Goal: Communication & Community: Answer question/provide support

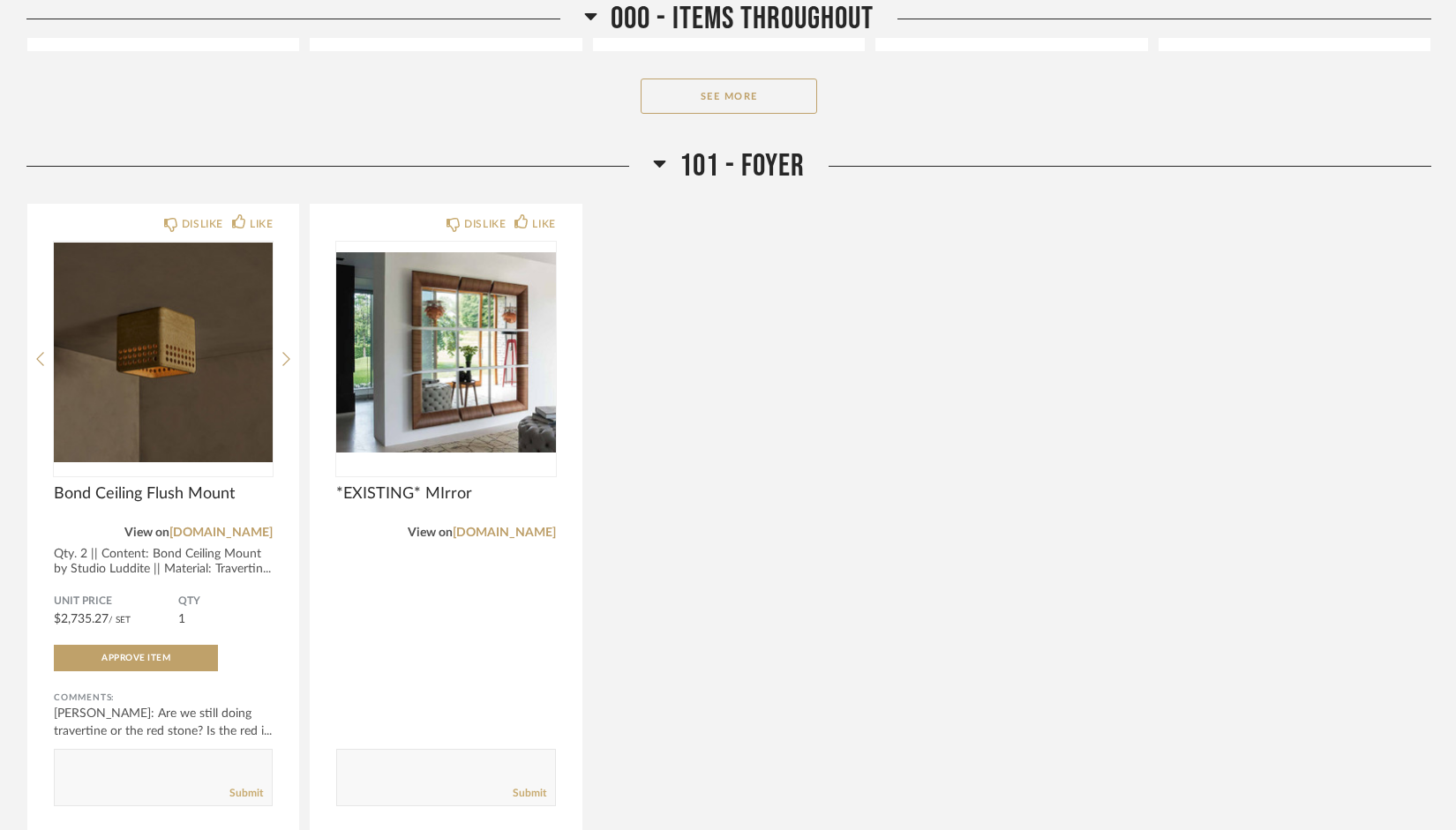
scroll to position [907, 0]
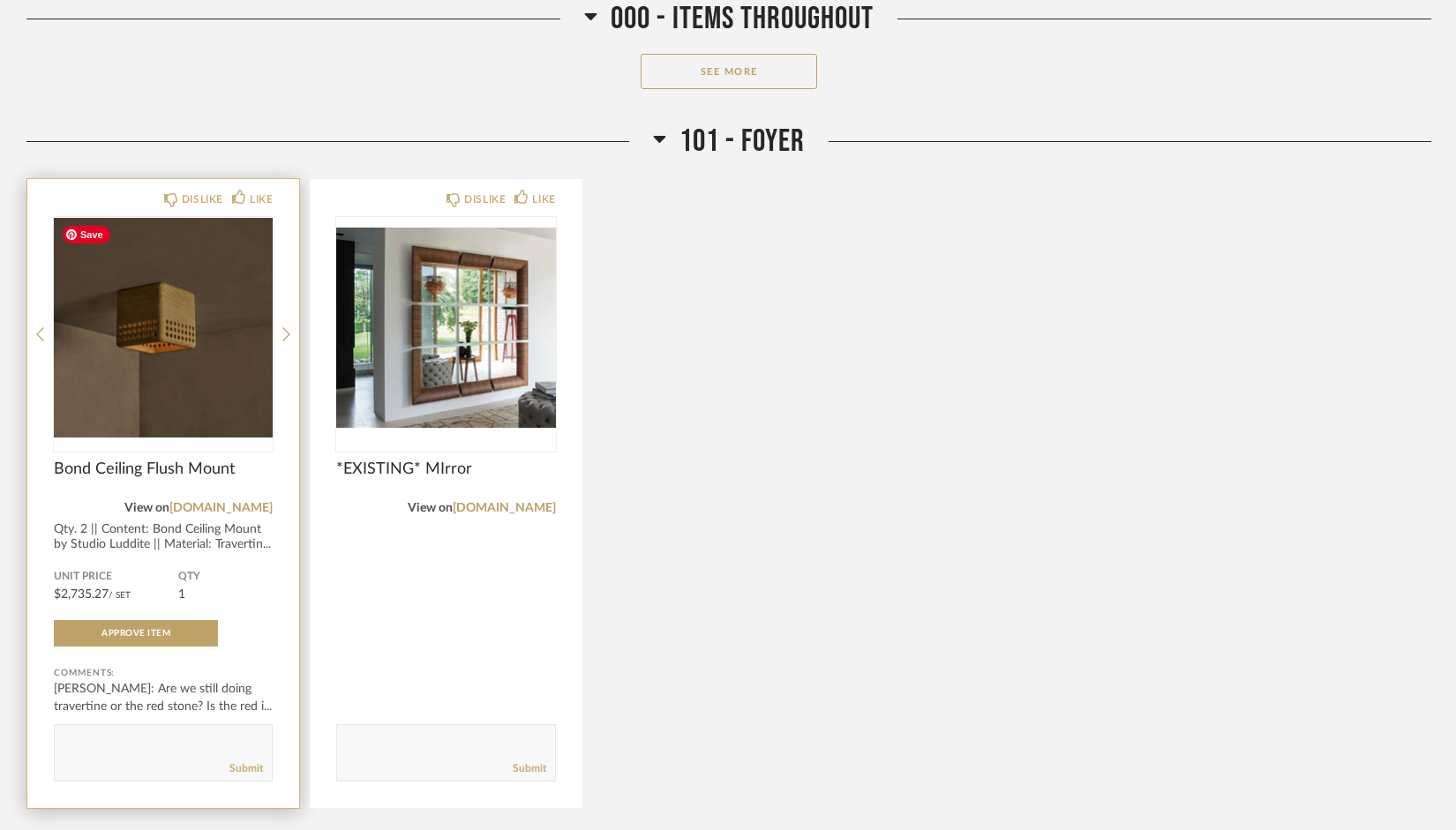
click at [259, 328] on img "0" at bounding box center [163, 326] width 219 height 220
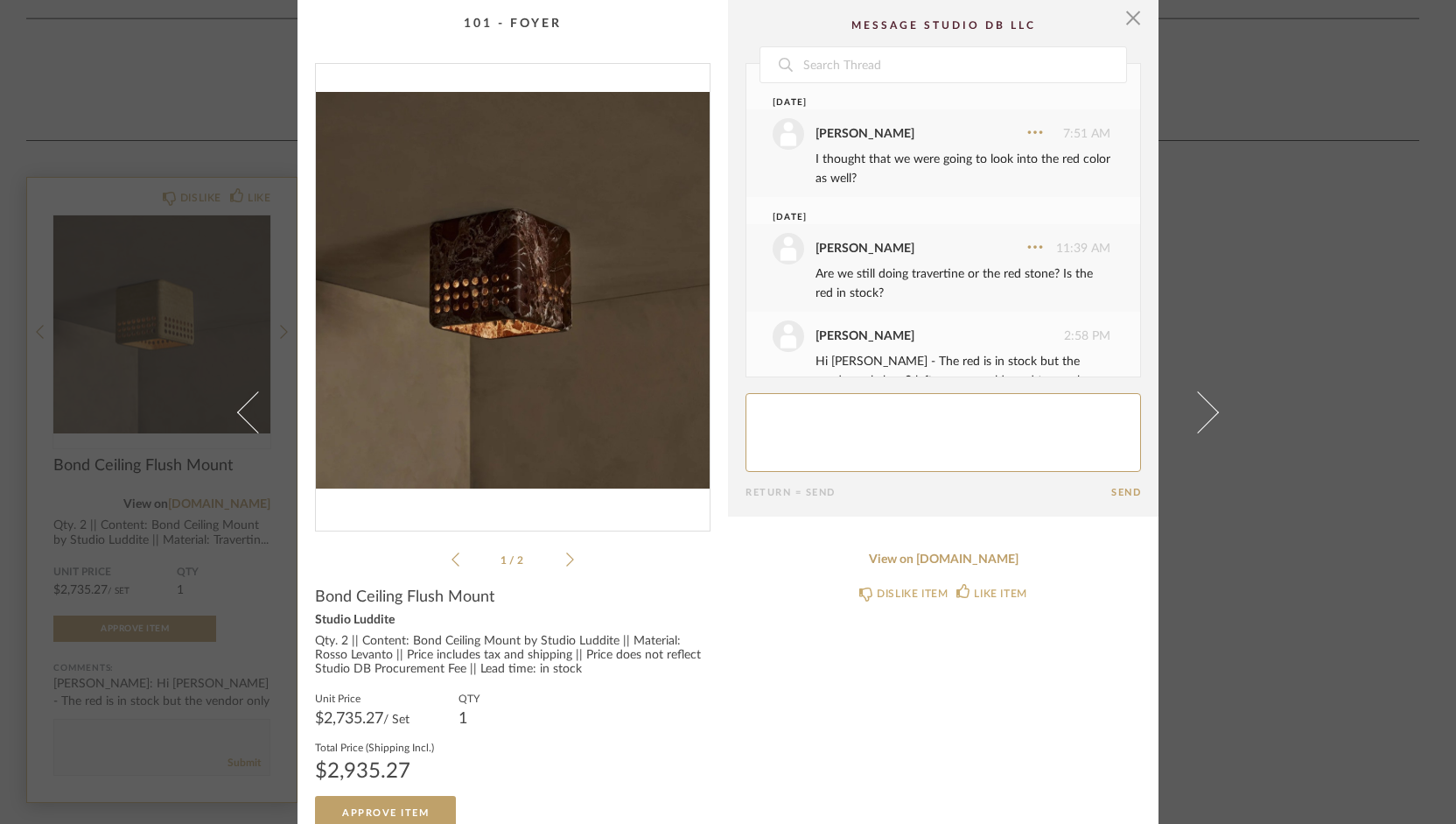
scroll to position [94, 0]
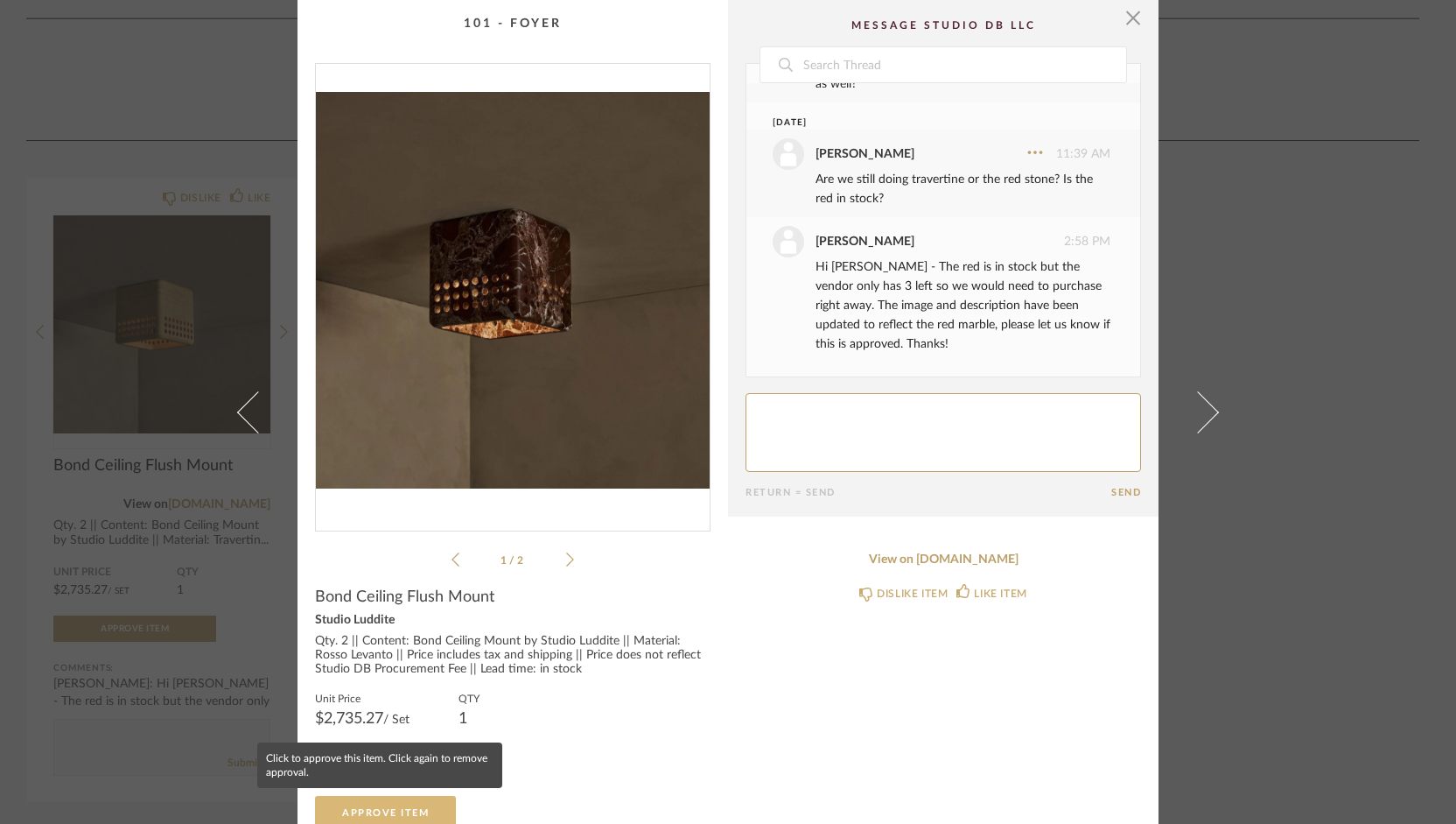
click at [414, 802] on button "Approve Item" at bounding box center [385, 813] width 141 height 35
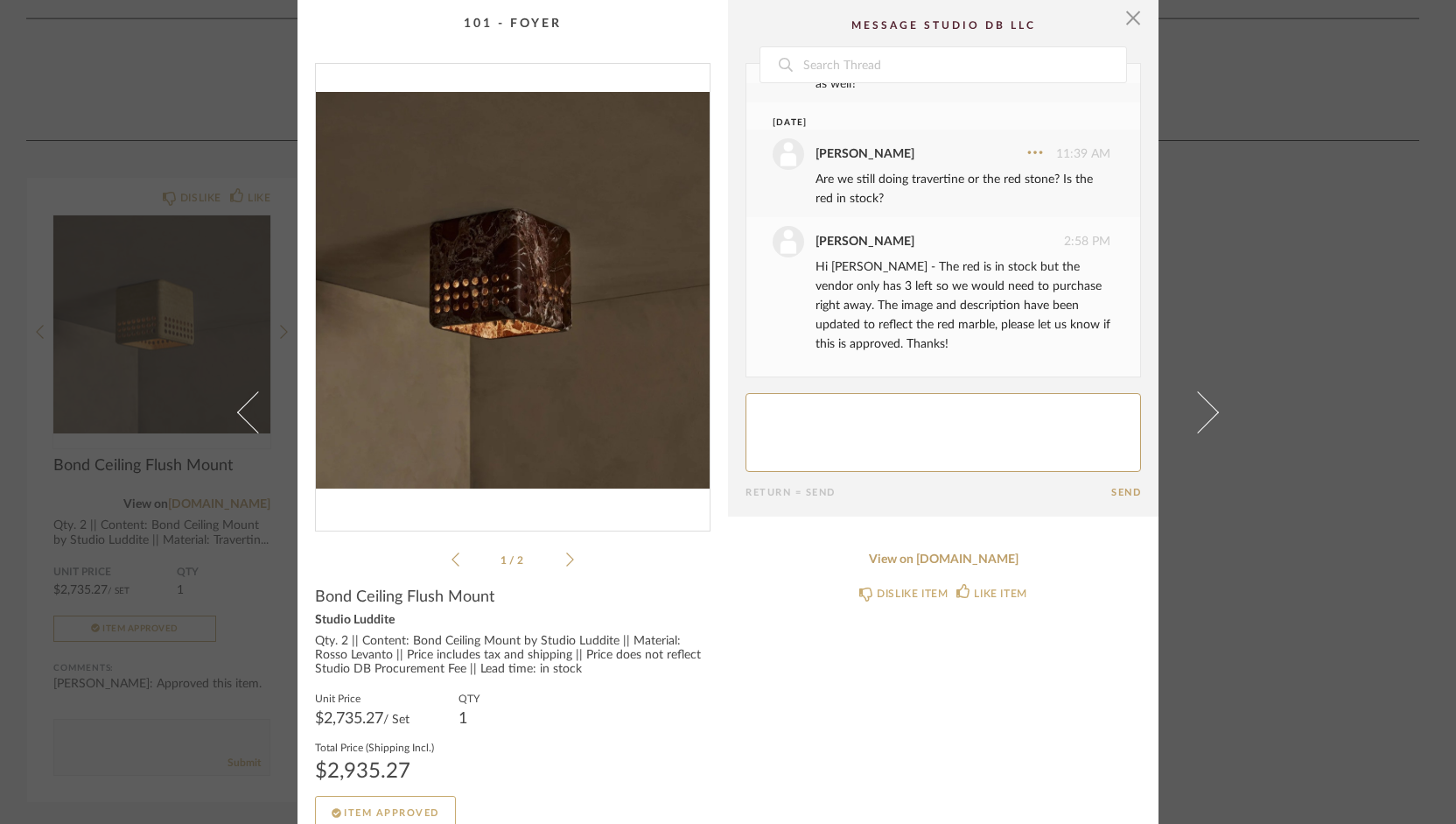
scroll to position [189, 0]
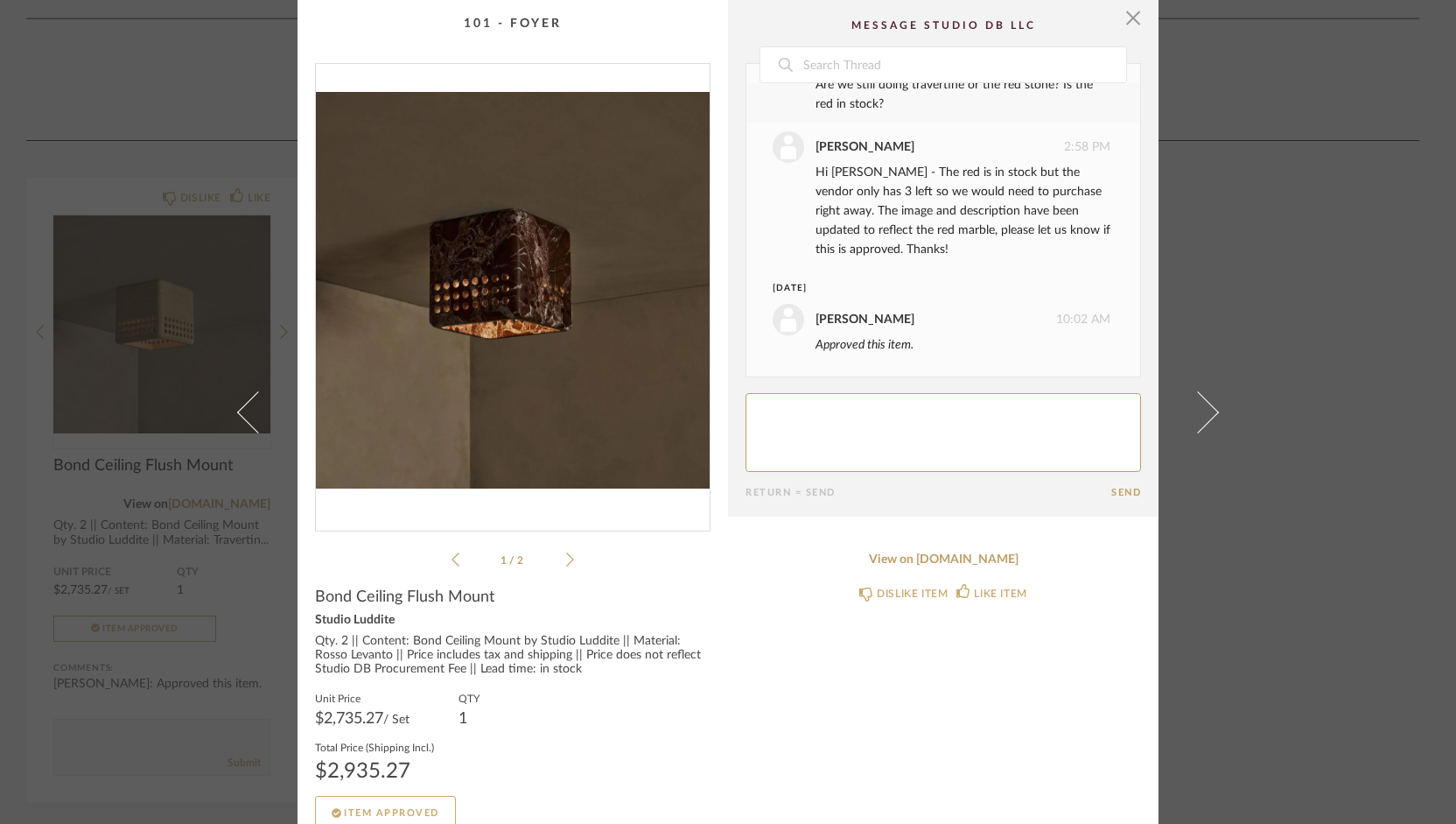
click at [803, 457] on textarea at bounding box center [943, 433] width 396 height 79
type textarea "Sounds good, please purchase right away."
click at [1123, 490] on button "Send" at bounding box center [1126, 492] width 30 height 11
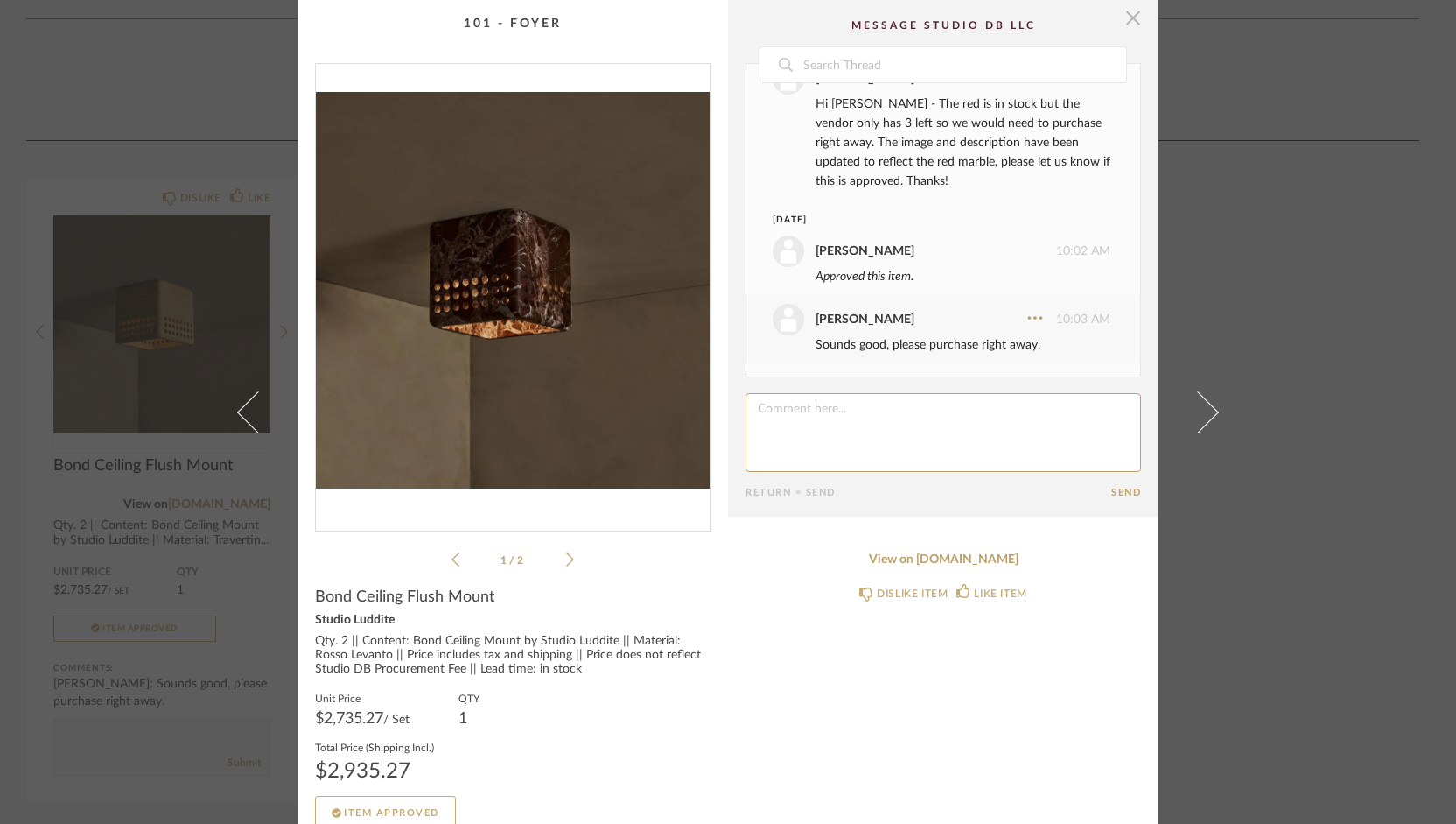
click at [1127, 21] on span "button" at bounding box center [1132, 17] width 35 height 35
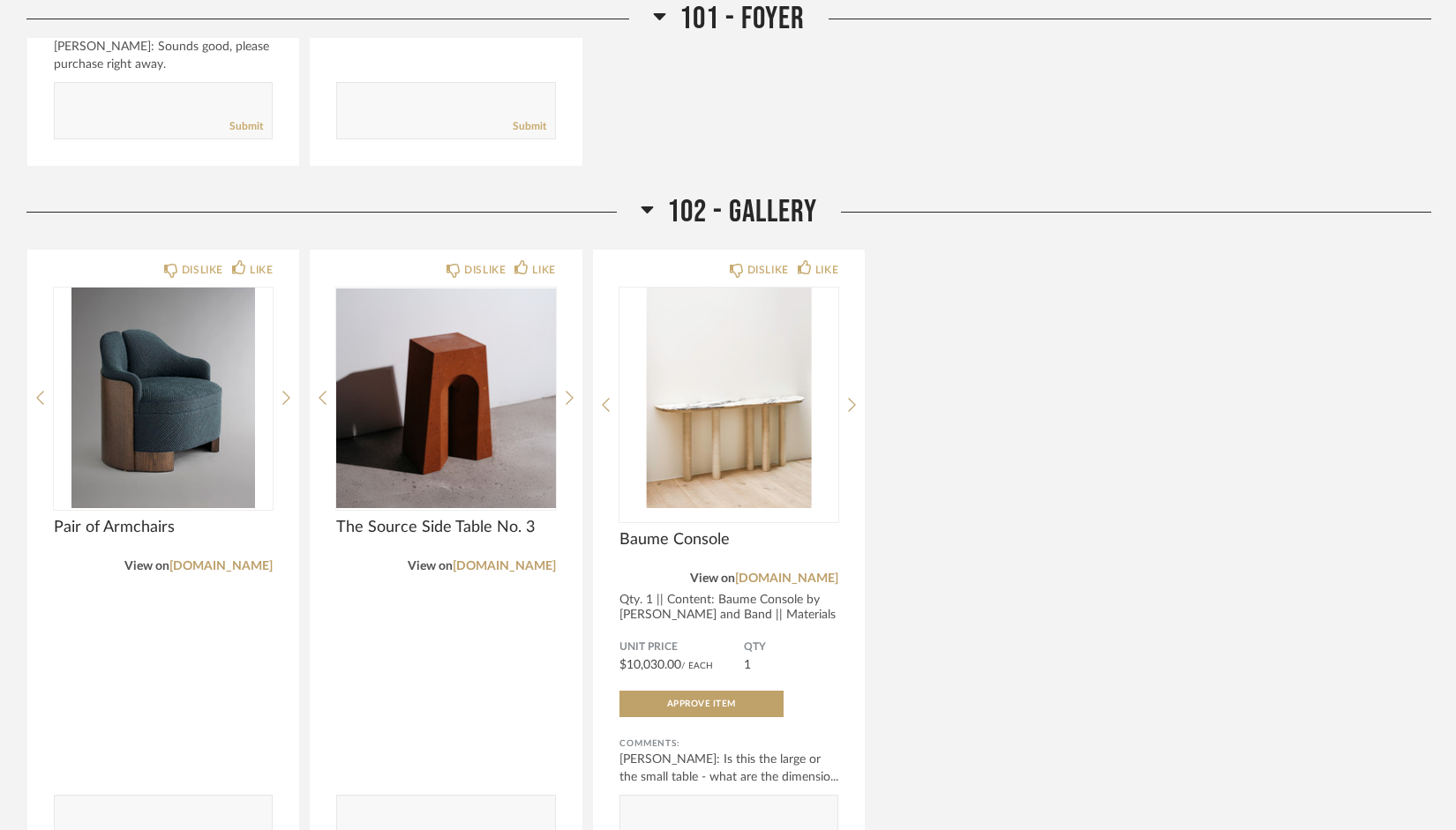
scroll to position [1573, 0]
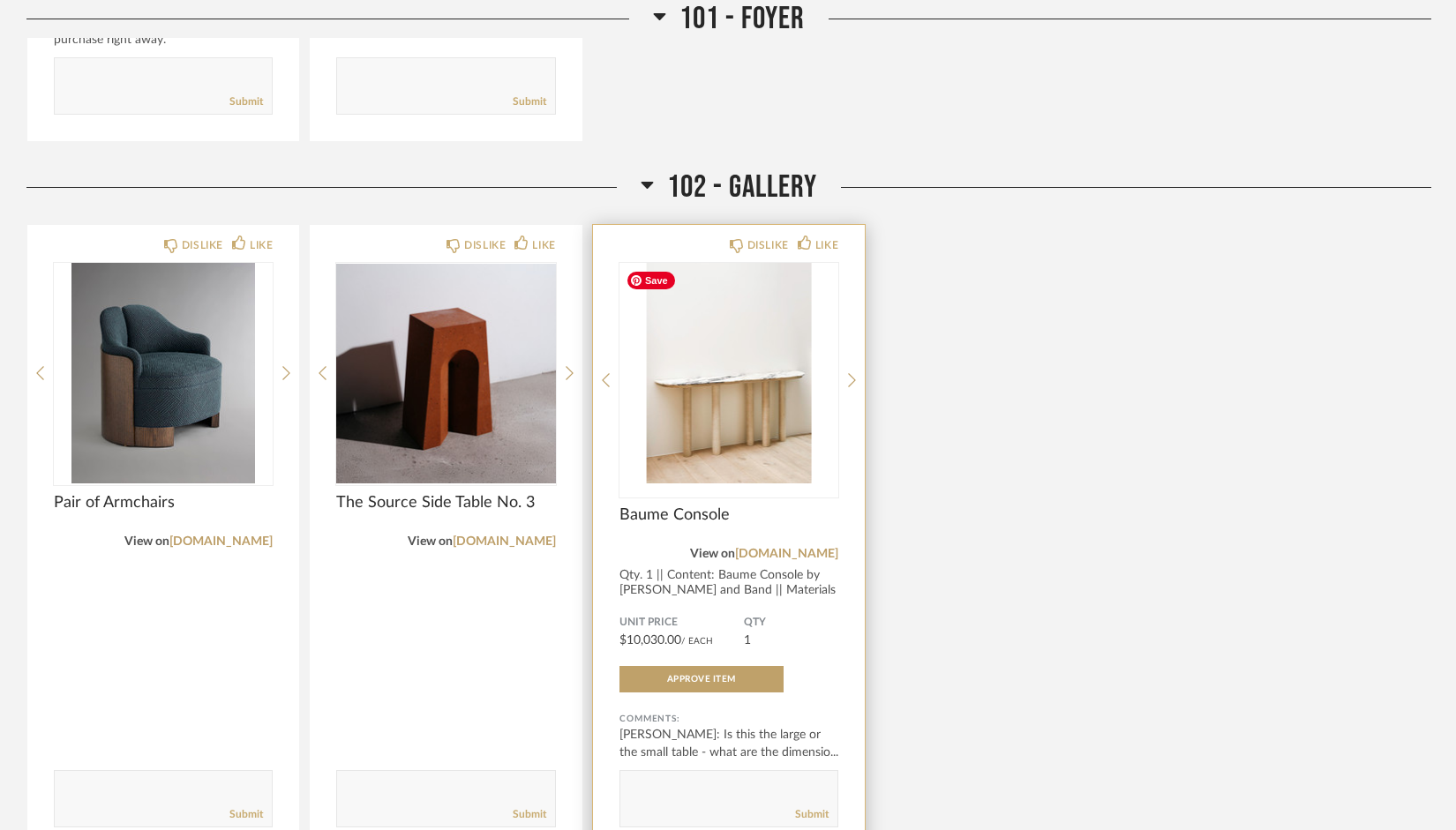
click at [735, 387] on img "0" at bounding box center [728, 372] width 219 height 220
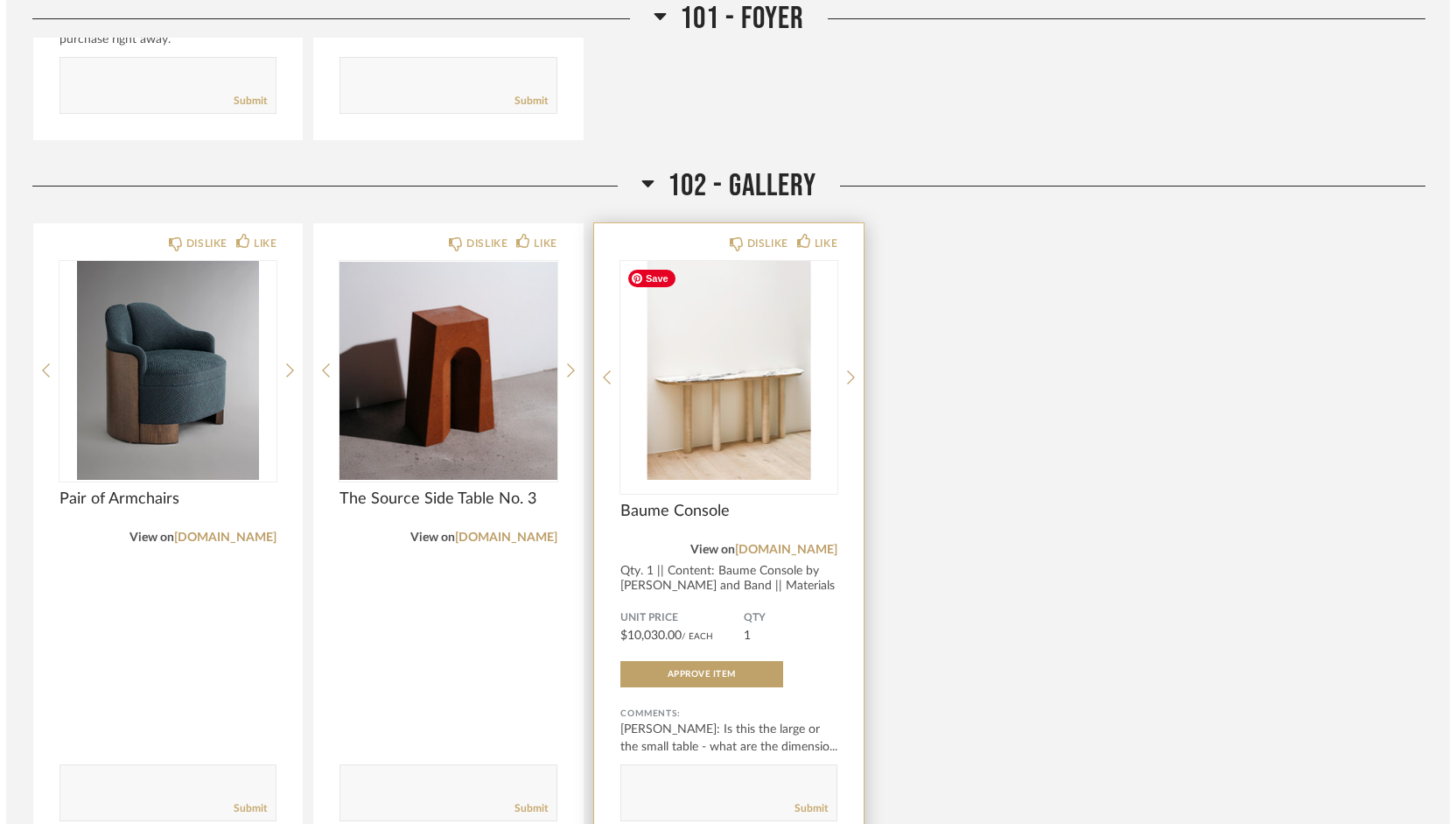
scroll to position [0, 0]
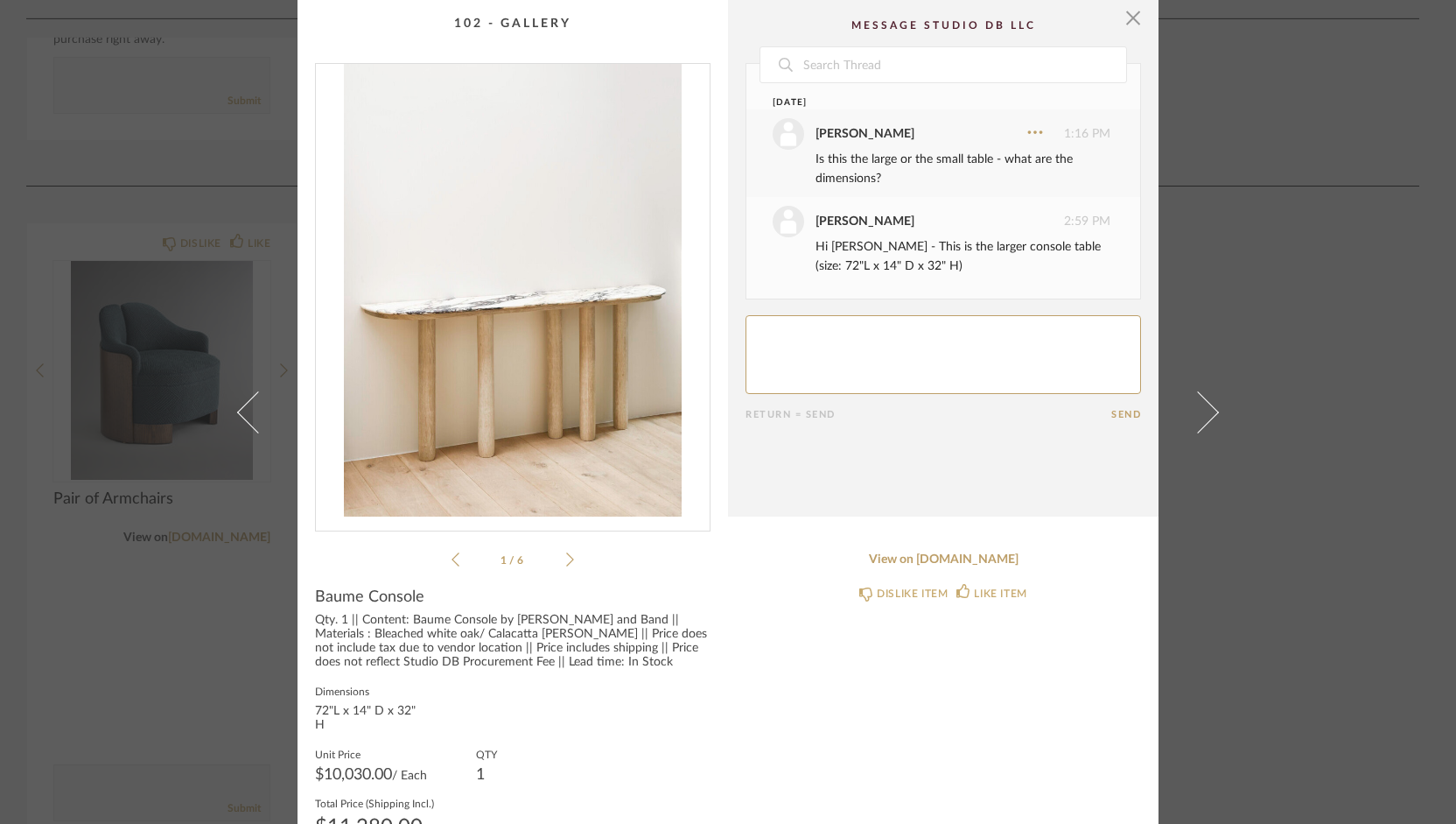
click at [566, 559] on icon at bounding box center [570, 560] width 8 height 16
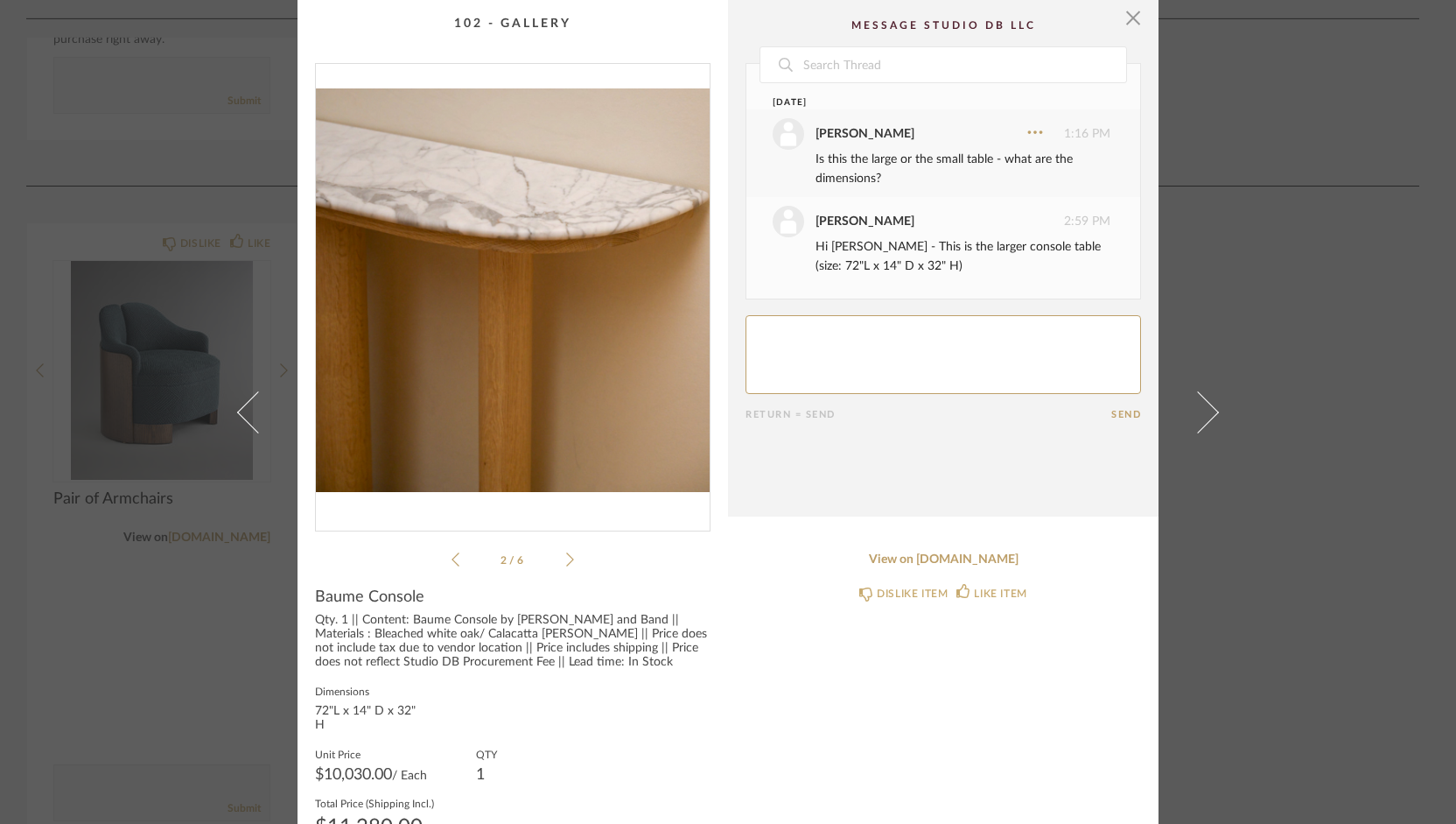
click at [566, 559] on icon at bounding box center [570, 560] width 8 height 16
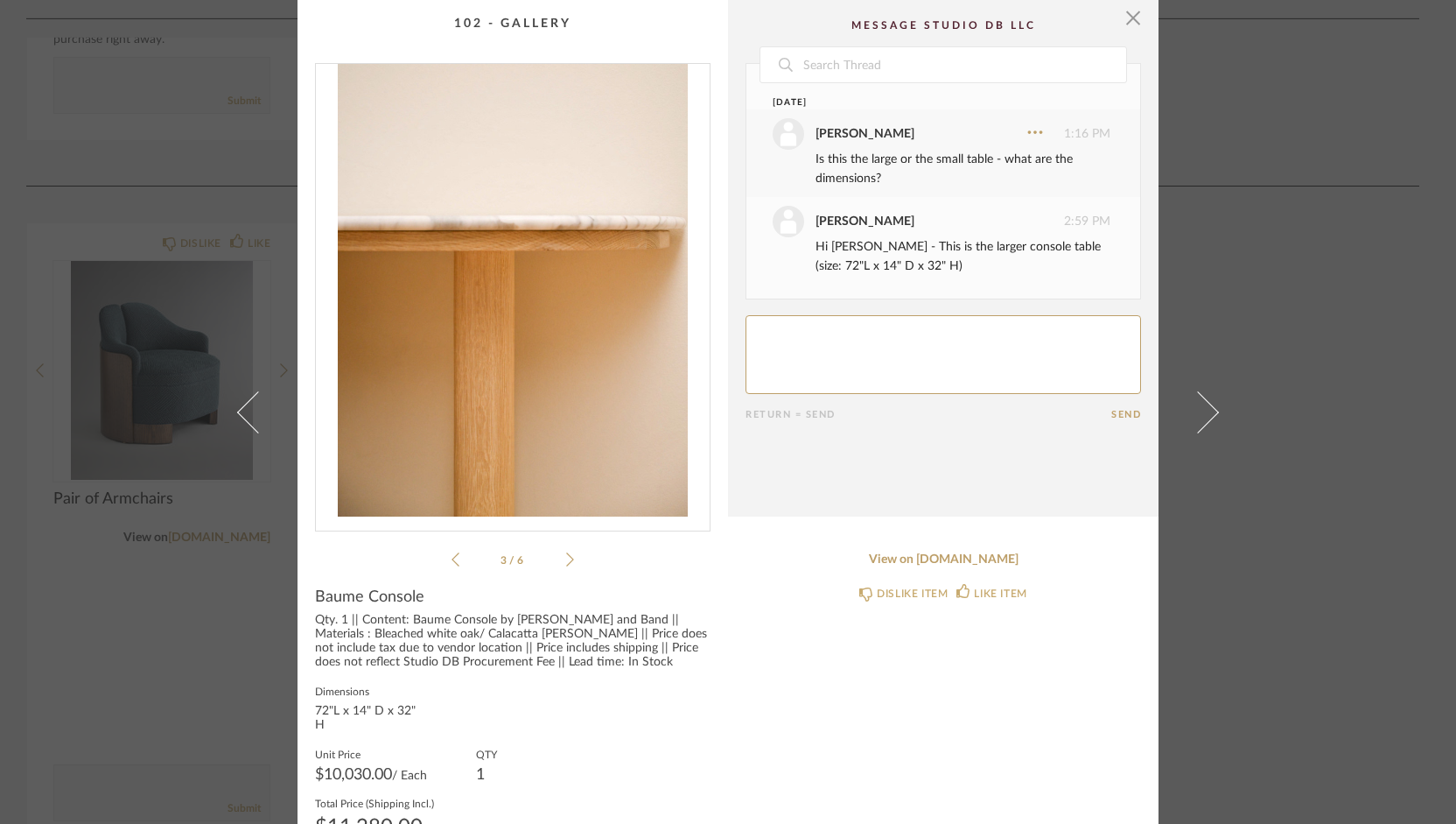
click at [566, 559] on icon at bounding box center [570, 560] width 8 height 16
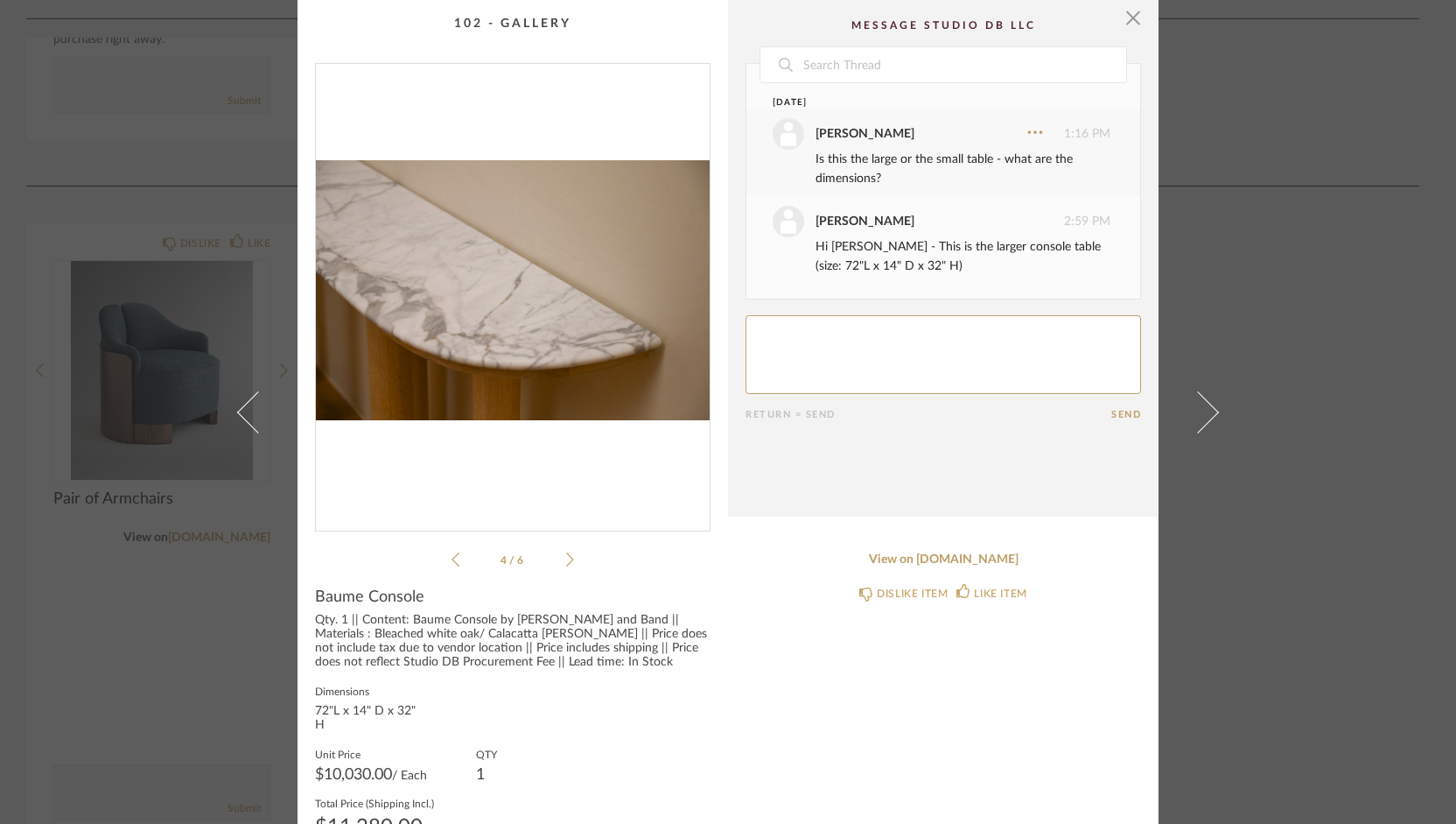
click at [566, 559] on icon at bounding box center [570, 560] width 8 height 16
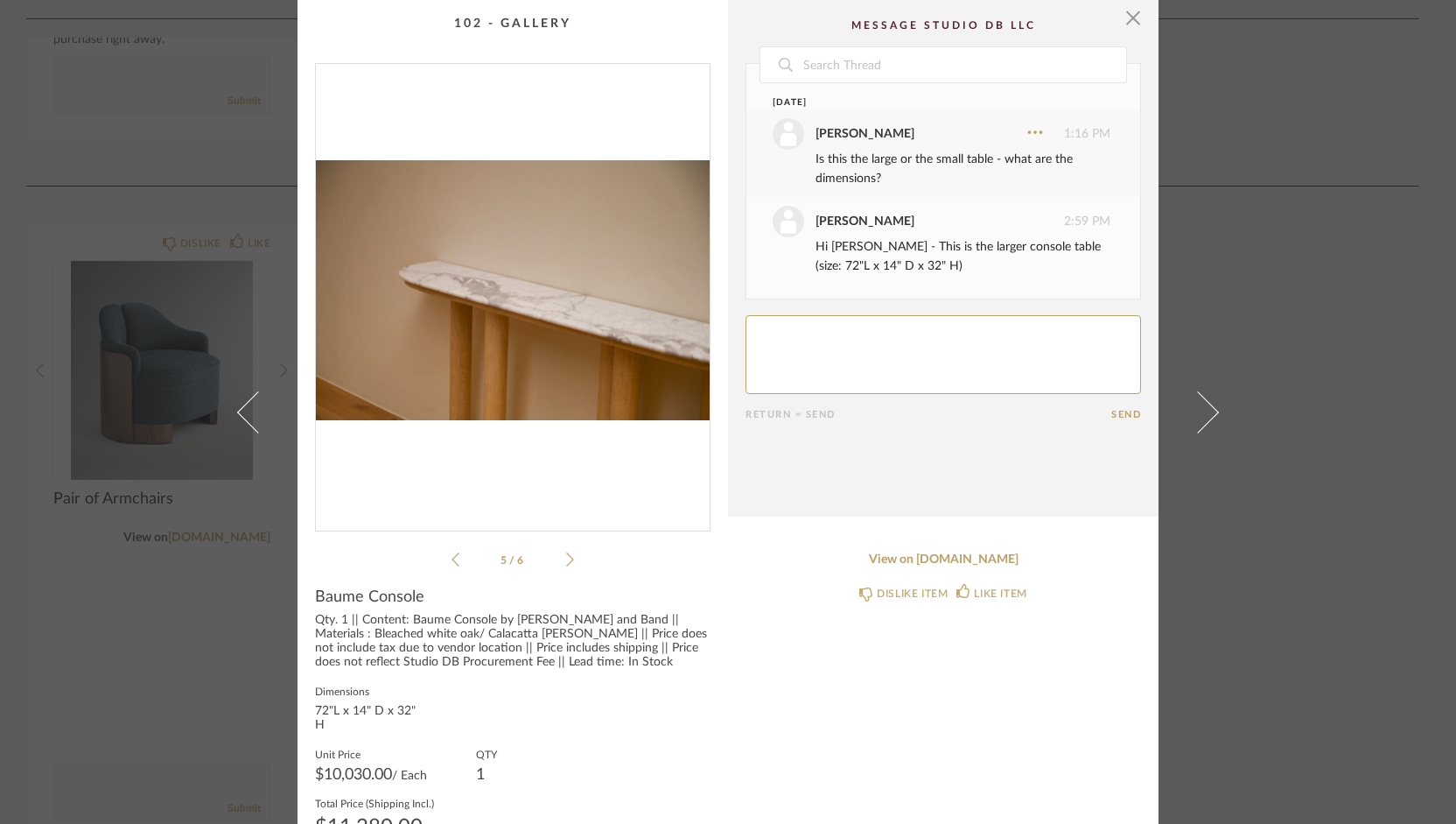
click at [566, 559] on icon at bounding box center [570, 560] width 8 height 16
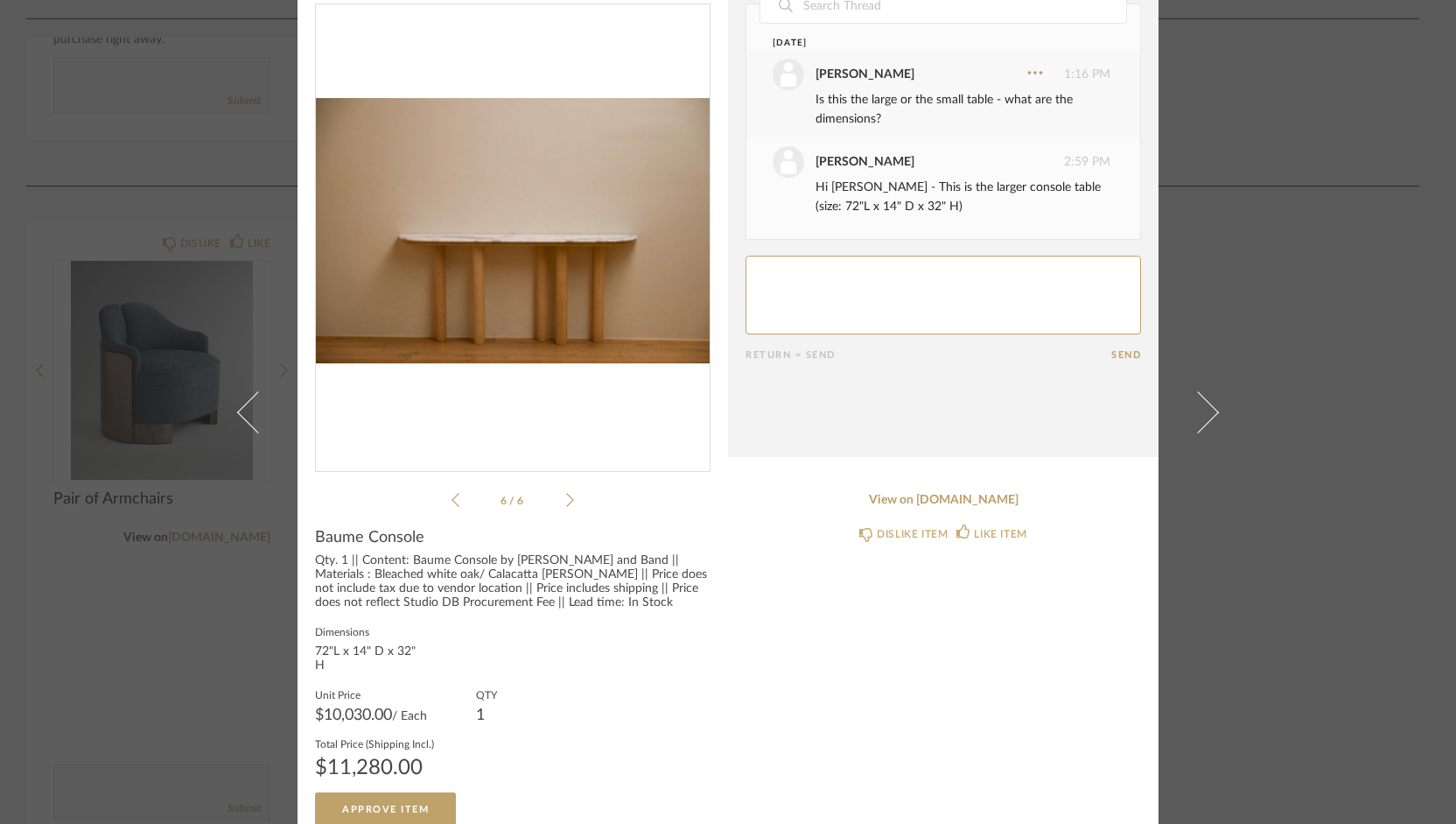
scroll to position [64, 0]
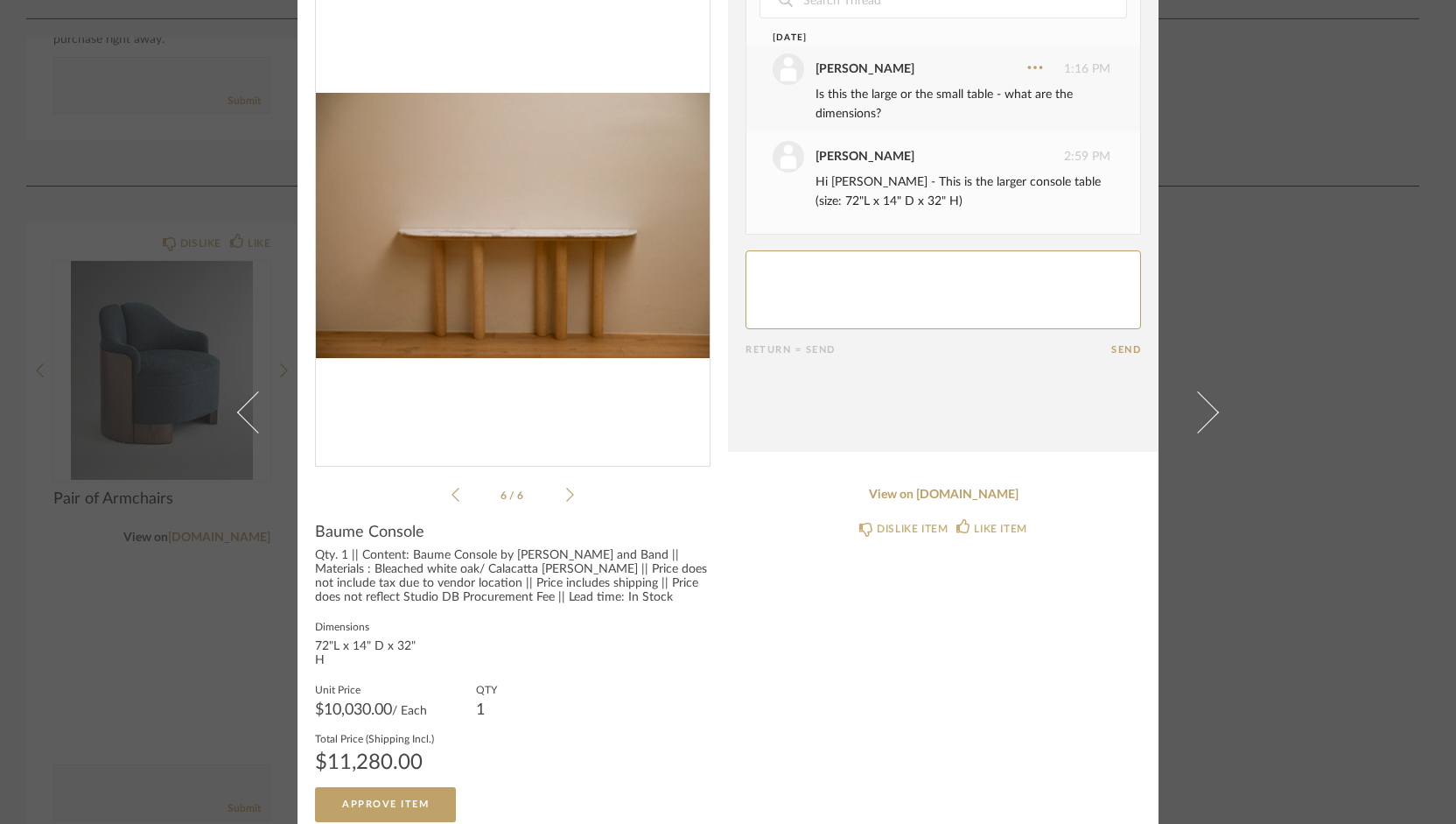
click at [1038, 268] on textarea at bounding box center [943, 290] width 396 height 79
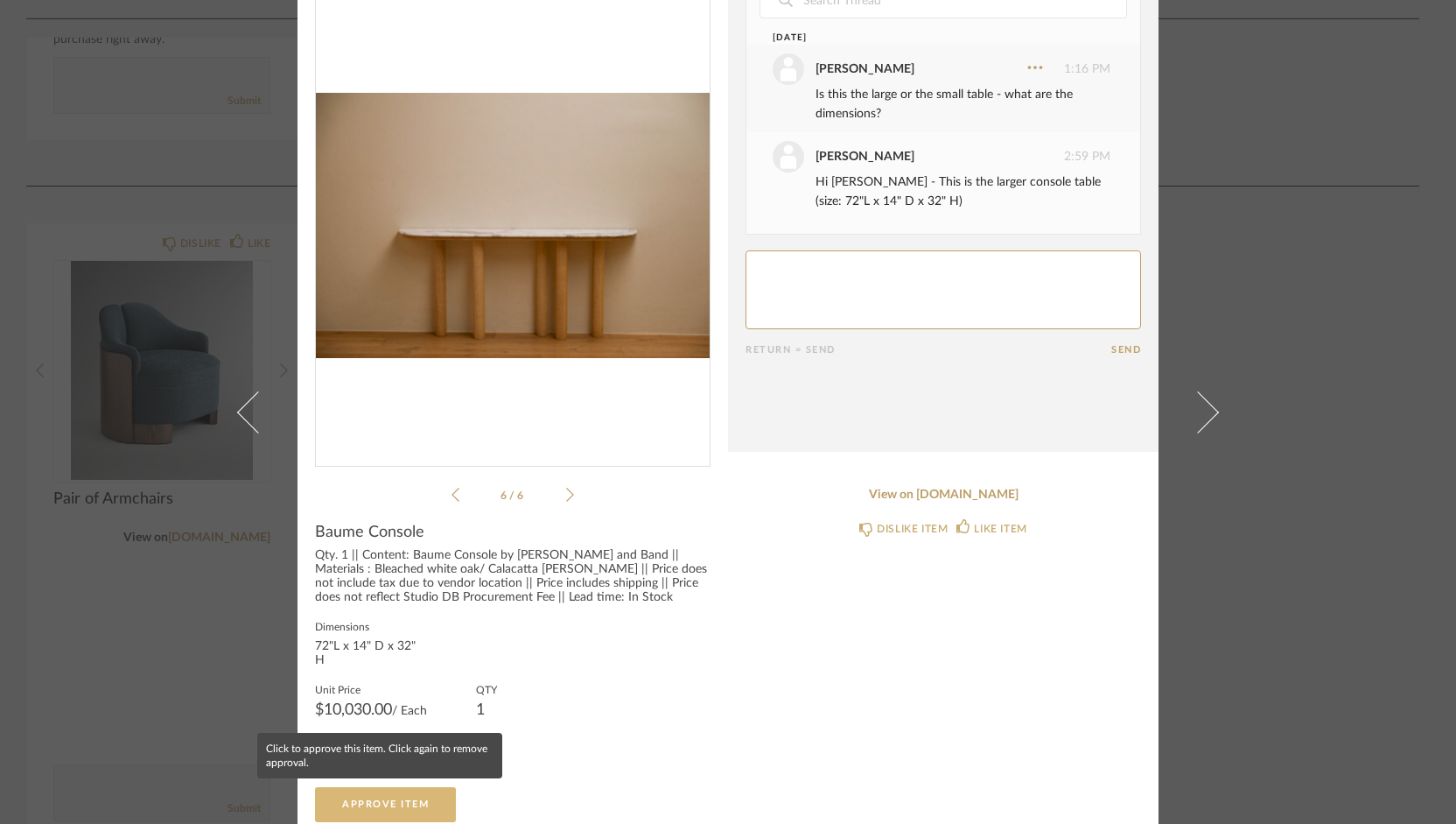
click at [392, 799] on span "Approve Item" at bounding box center [386, 804] width 87 height 10
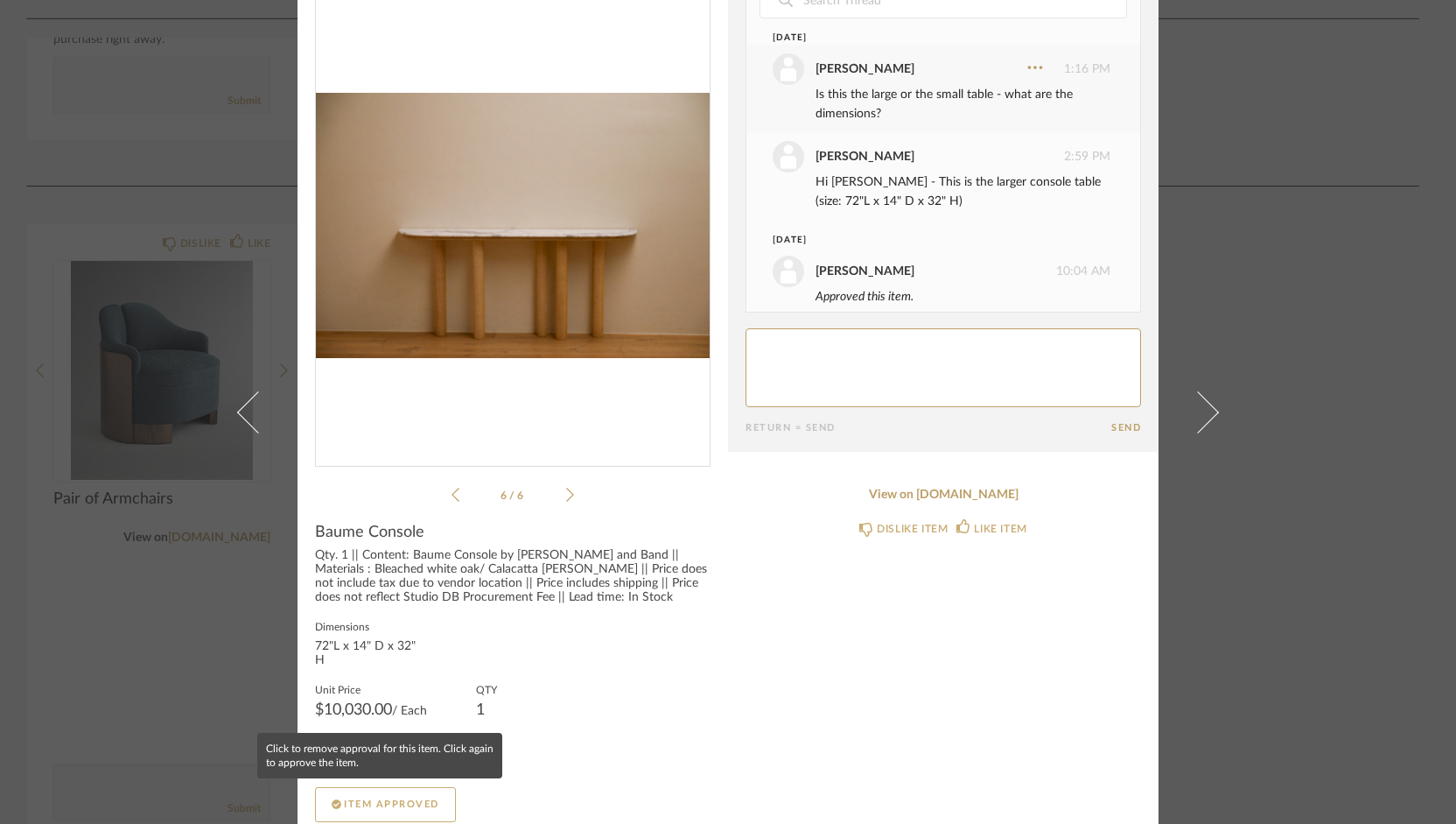
scroll to position [18, 0]
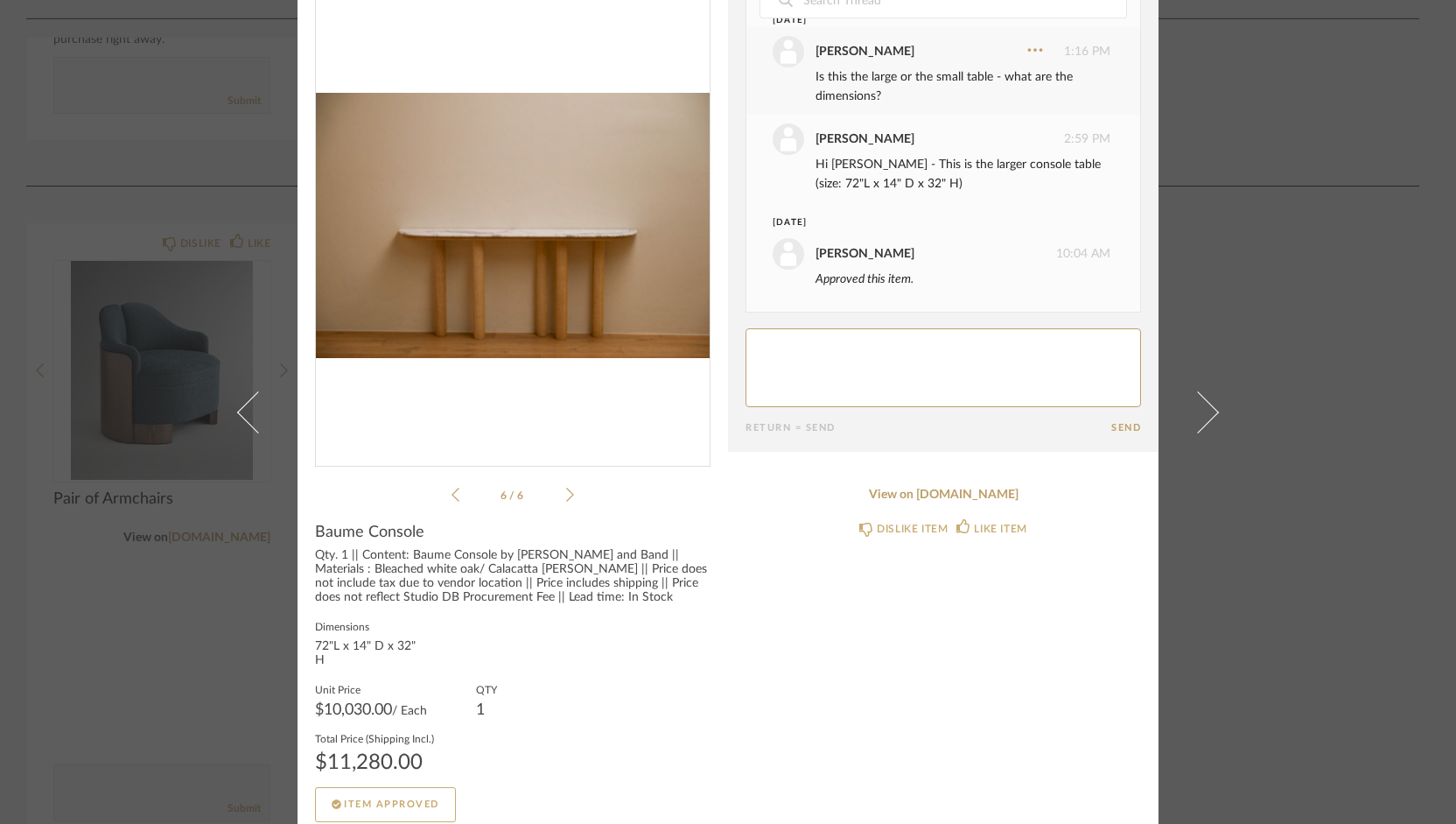
click at [922, 363] on textarea at bounding box center [943, 368] width 396 height 79
type textarea "S"
click at [856, 341] on textarea at bounding box center [943, 368] width 396 height 79
click at [833, 343] on textarea at bounding box center [943, 368] width 396 height 79
click at [1016, 343] on textarea at bounding box center [943, 368] width 396 height 79
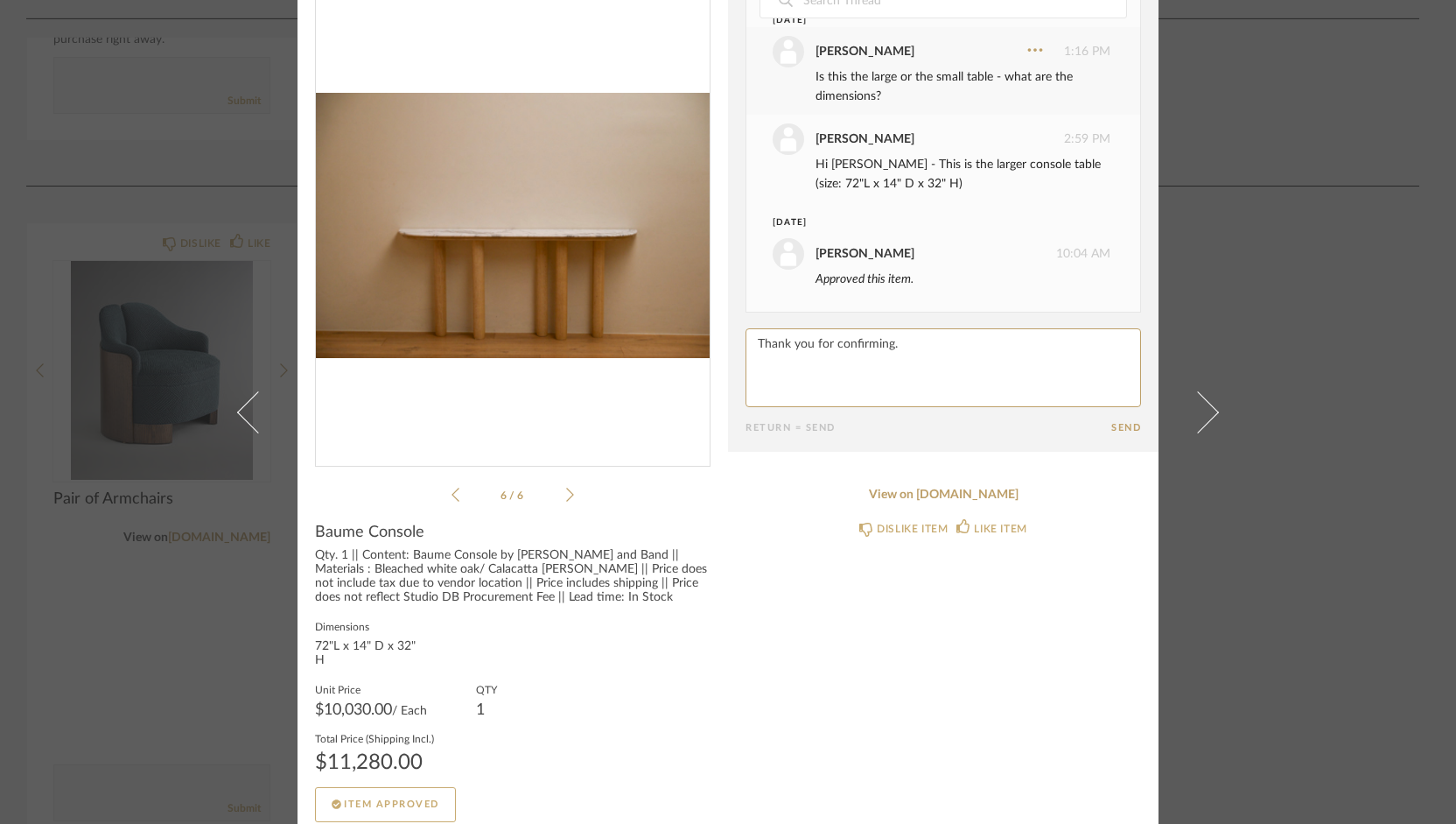
type textarea "Thank you for confirming."
click at [1117, 427] on button "Send" at bounding box center [1126, 427] width 30 height 11
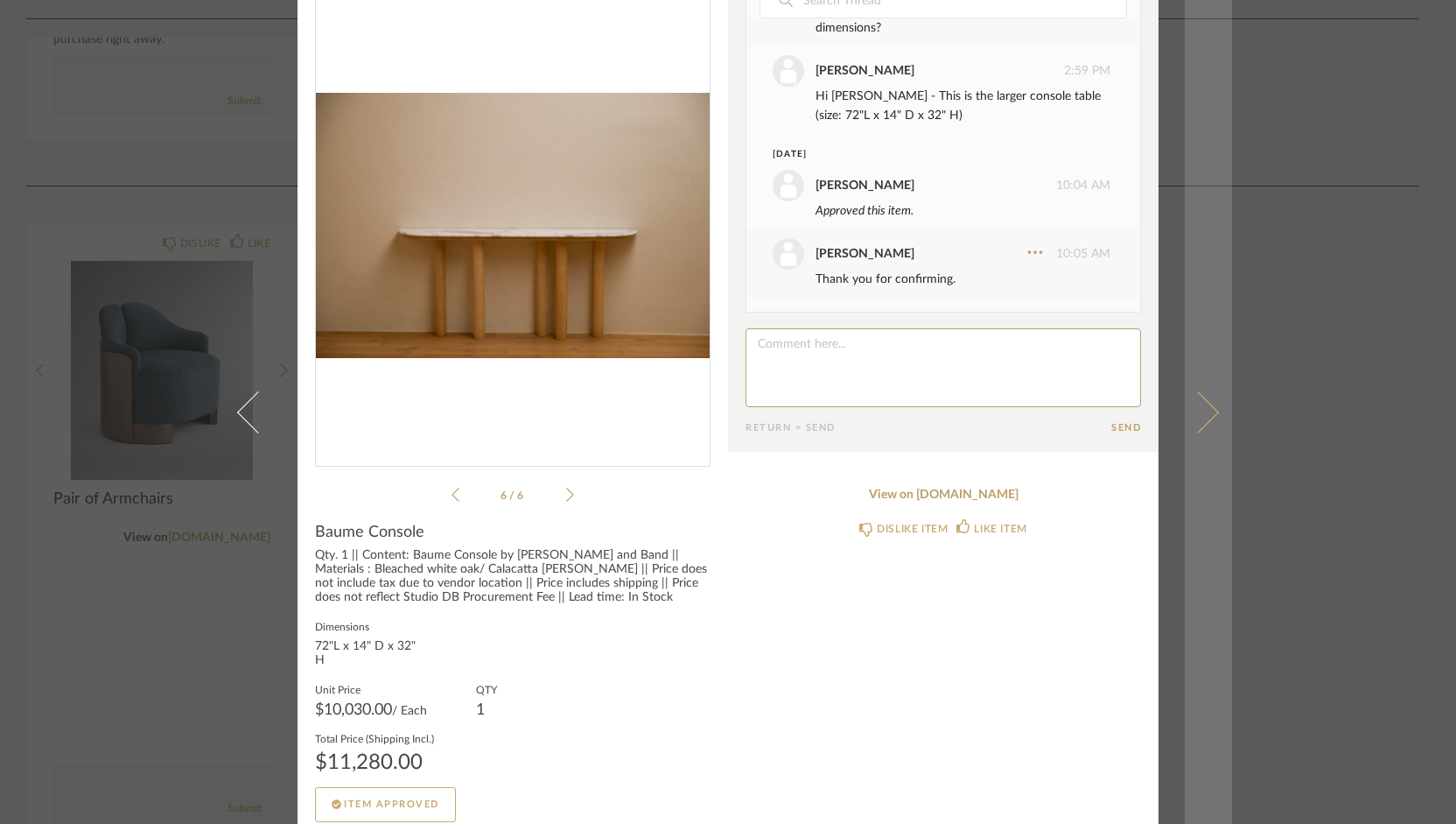
click at [1210, 389] on link at bounding box center [1209, 412] width 48 height 824
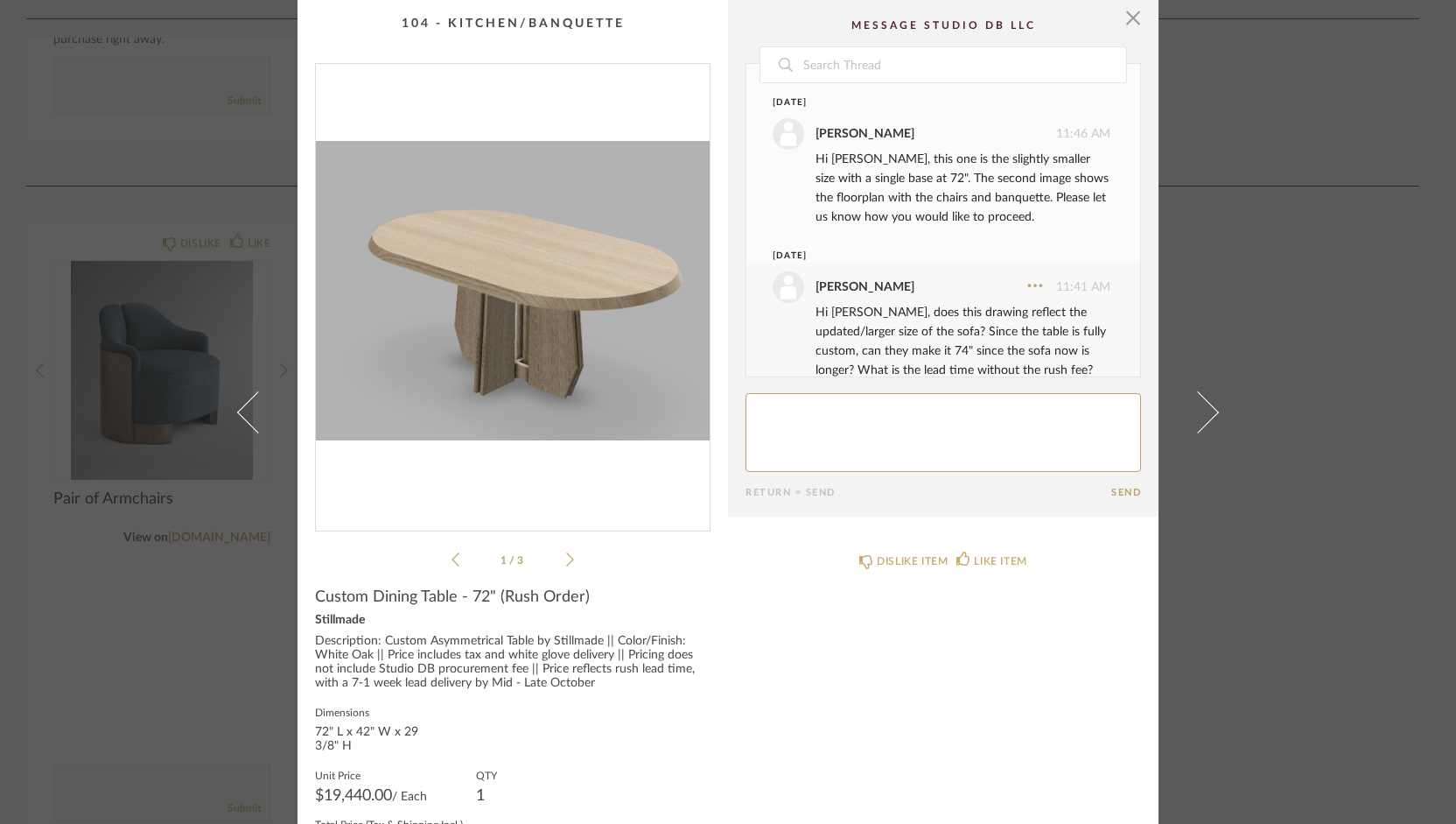
scroll to position [171, 0]
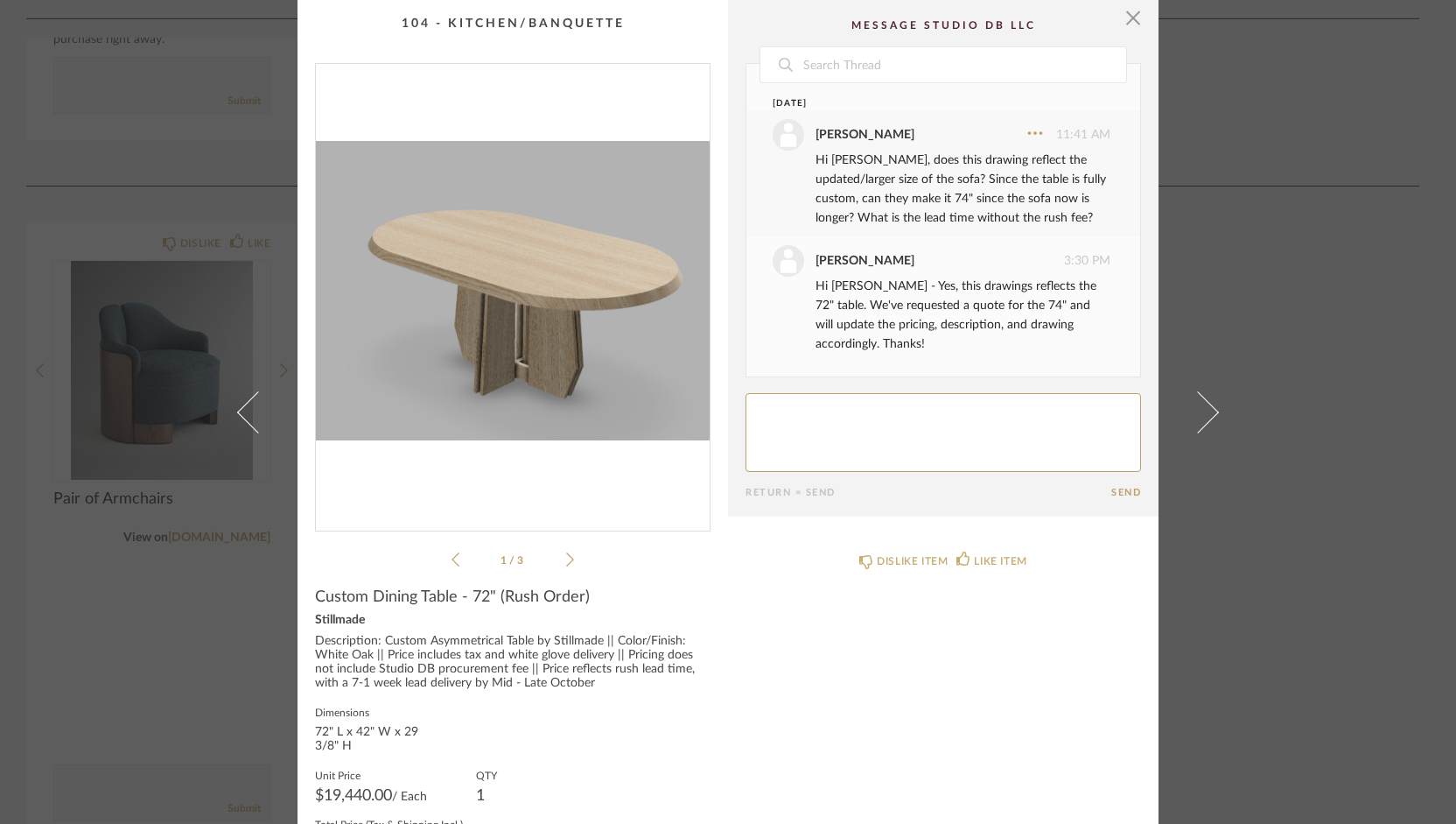
drag, startPoint x: 1134, startPoint y: 350, endPoint x: 1134, endPoint y: 368, distance: 18.0
click at [1134, 368] on div "Date [DATE] [PERSON_NAME] 11:46 AM Hi [PERSON_NAME], this one is the slightly s…" at bounding box center [943, 220] width 396 height 314
click at [559, 563] on li "1 / 3" at bounding box center [513, 559] width 107 height 21
click at [566, 559] on icon at bounding box center [570, 560] width 8 height 16
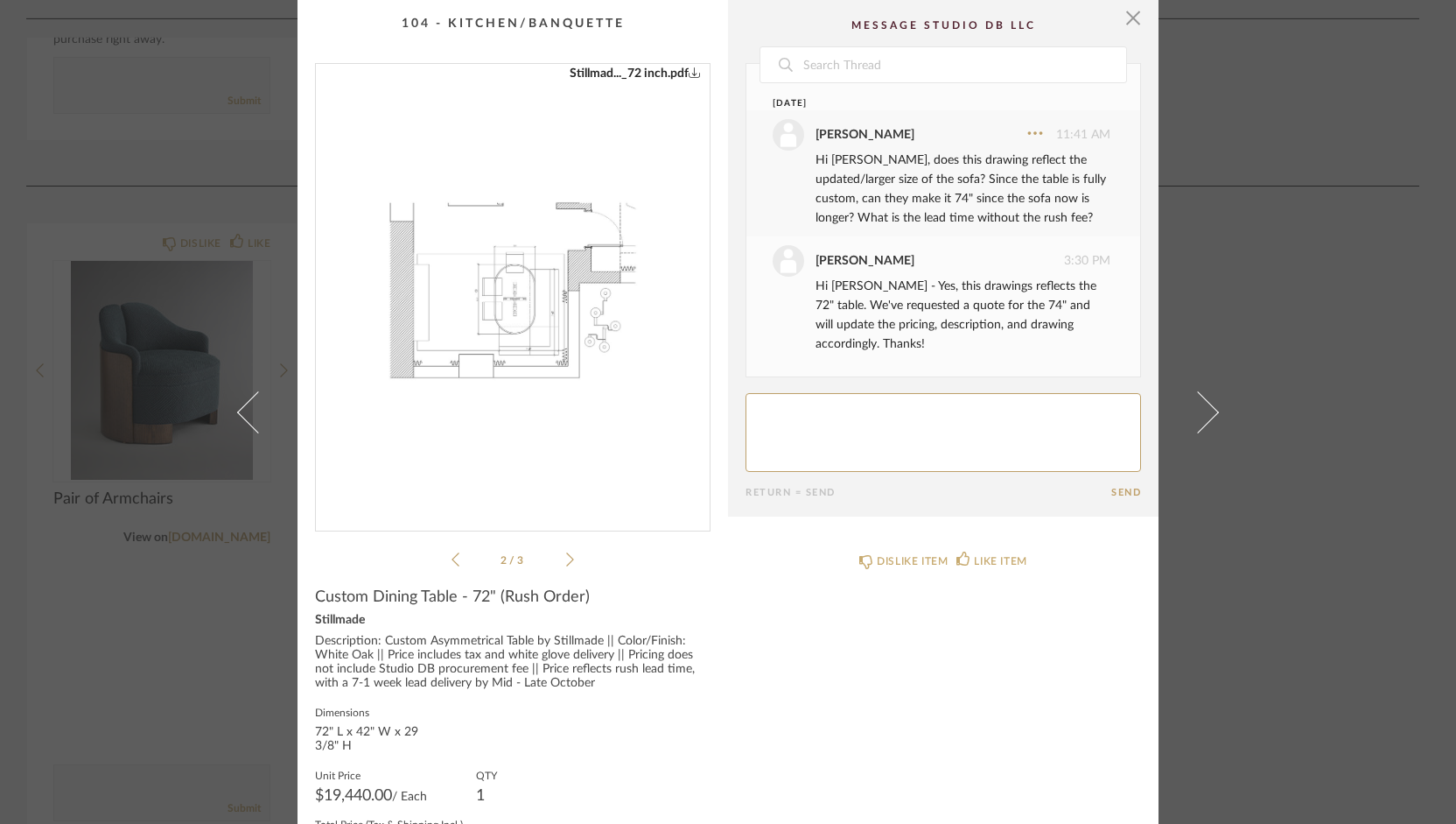
click at [566, 559] on icon at bounding box center [570, 560] width 8 height 16
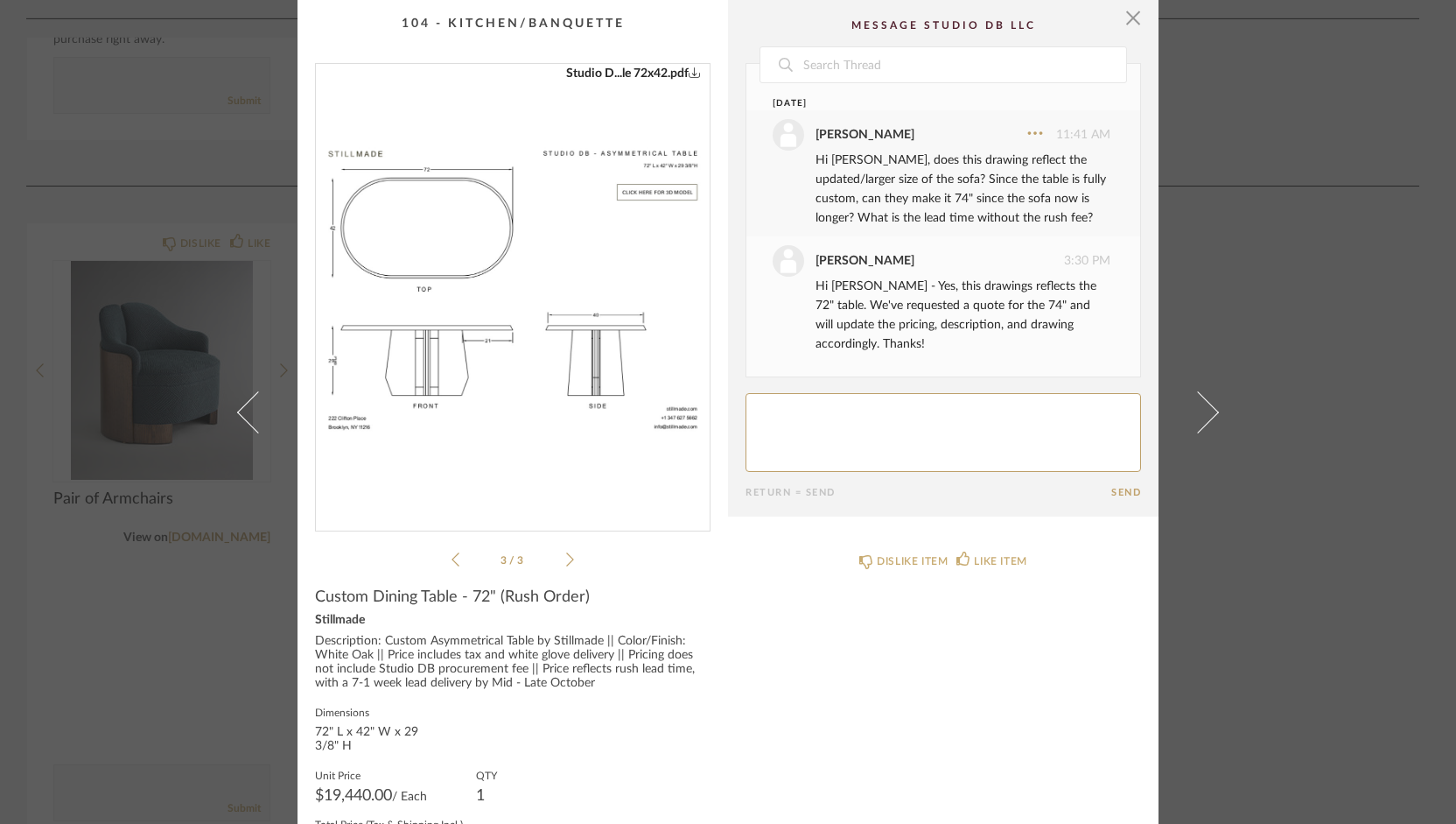
click at [452, 555] on icon at bounding box center [455, 560] width 8 height 16
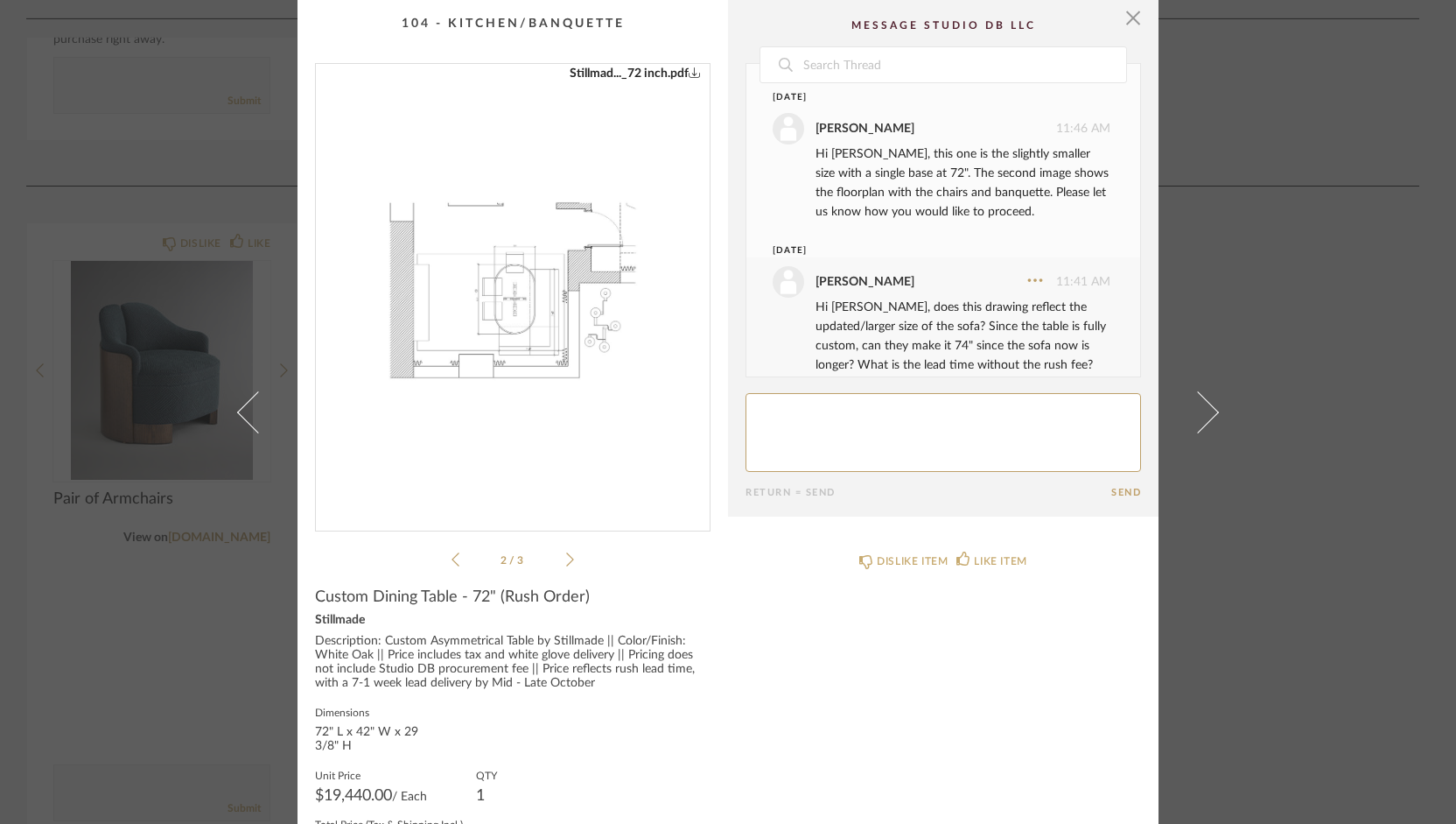
scroll to position [0, 0]
click at [566, 555] on icon at bounding box center [570, 560] width 8 height 16
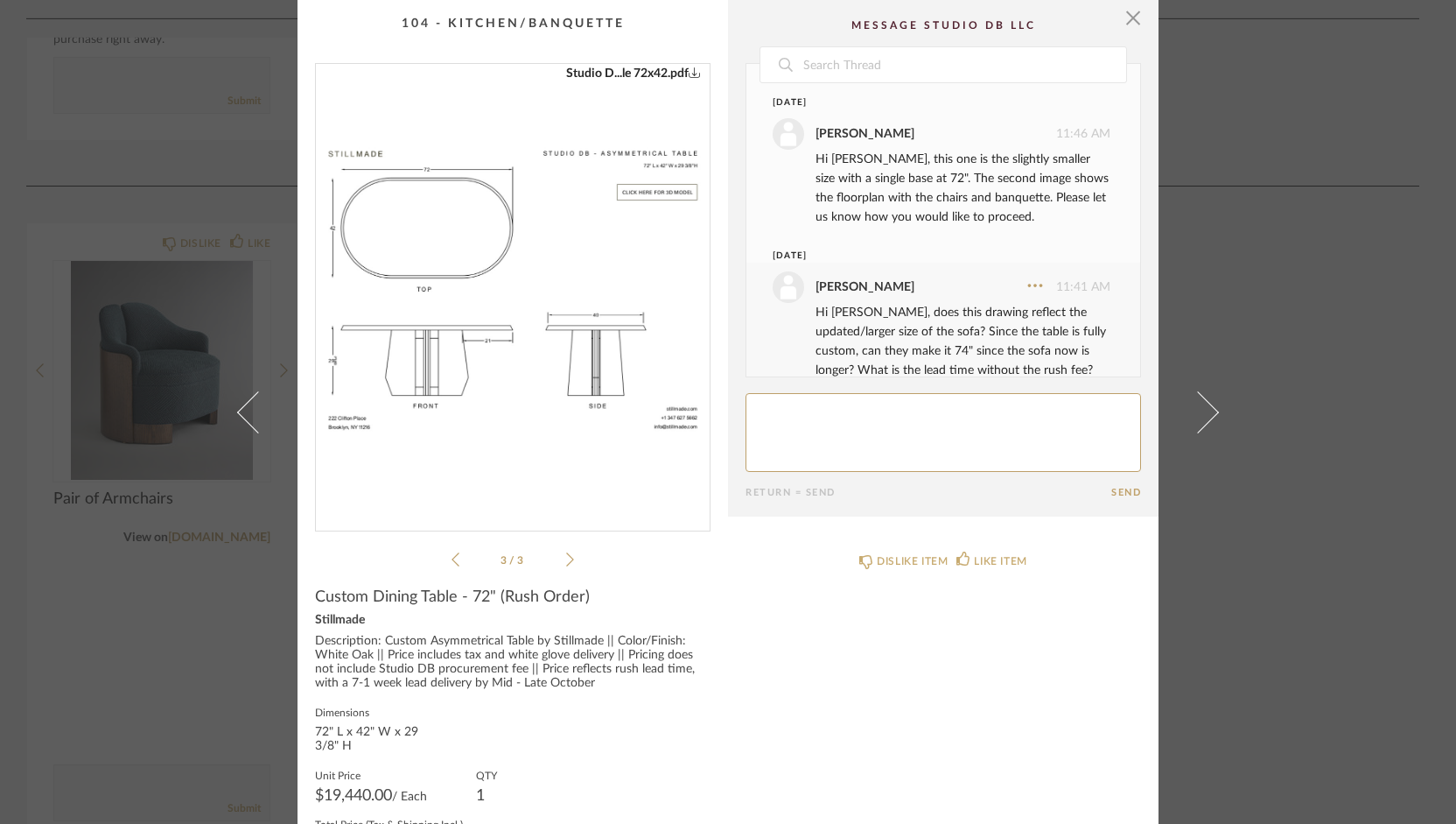
click at [451, 555] on icon at bounding box center [455, 560] width 8 height 14
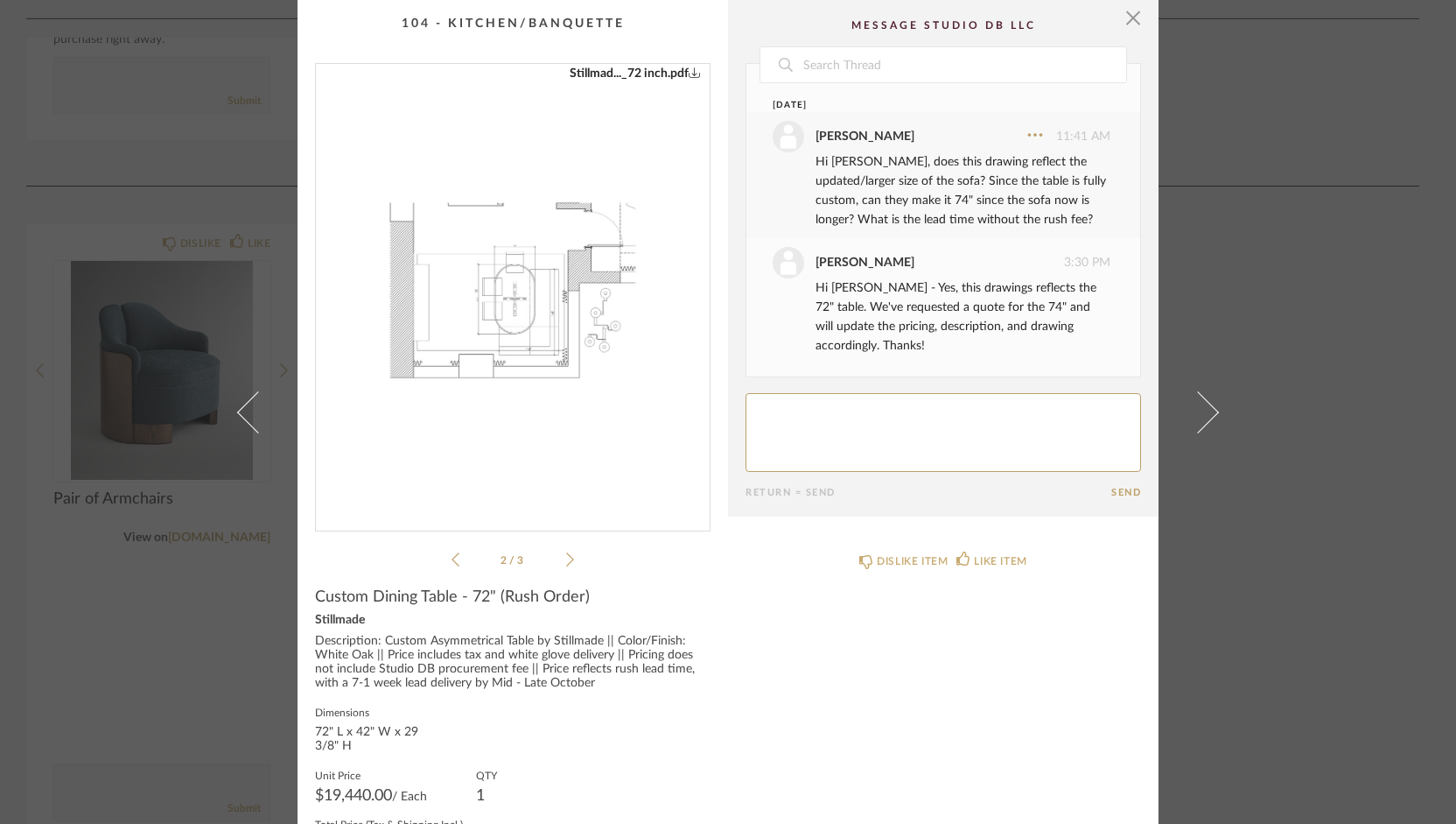
scroll to position [155, 0]
click at [872, 439] on textarea at bounding box center [943, 433] width 396 height 79
type textarea "Hi [PERSON_NAME],"
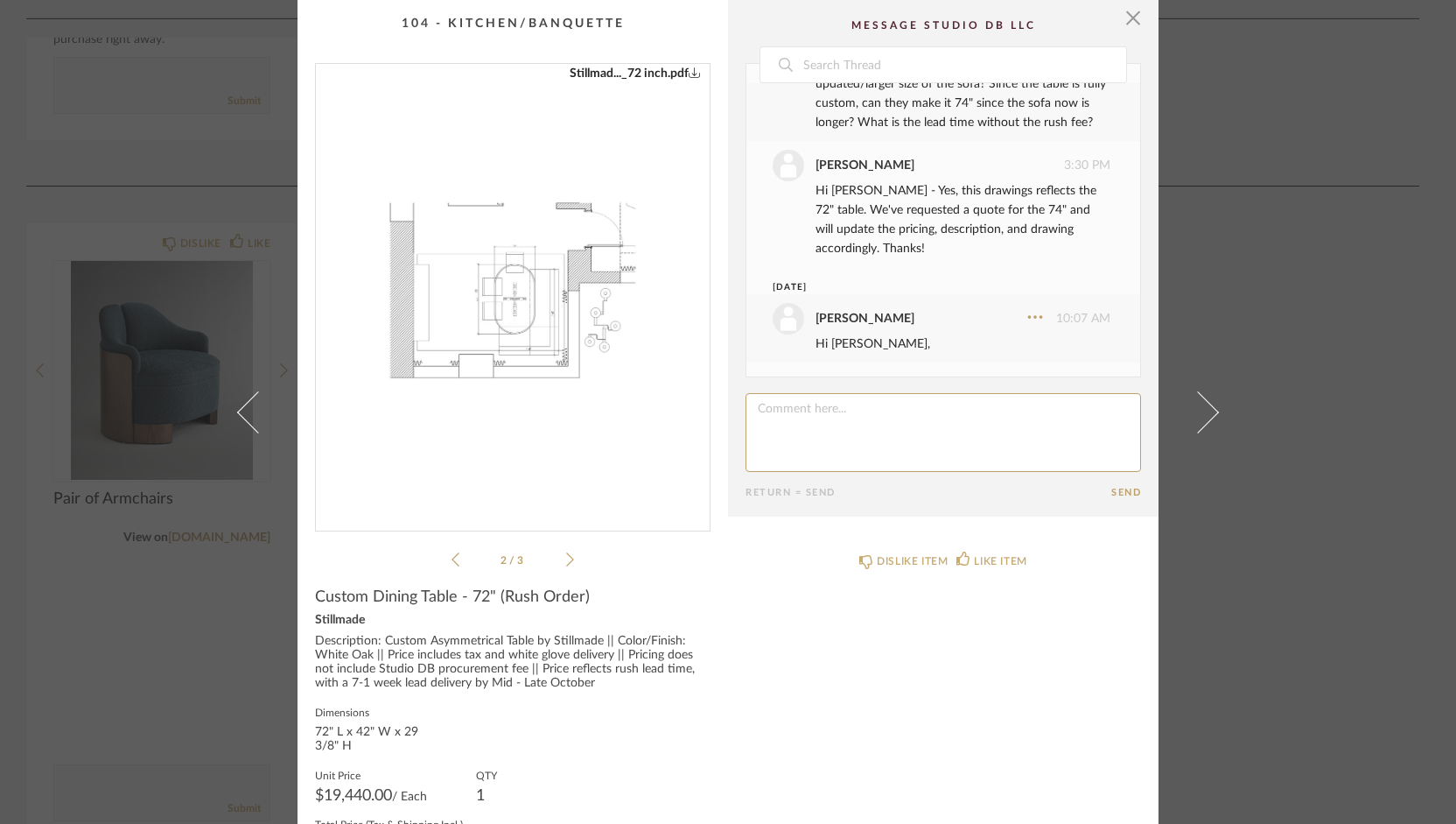
scroll to position [100, 0]
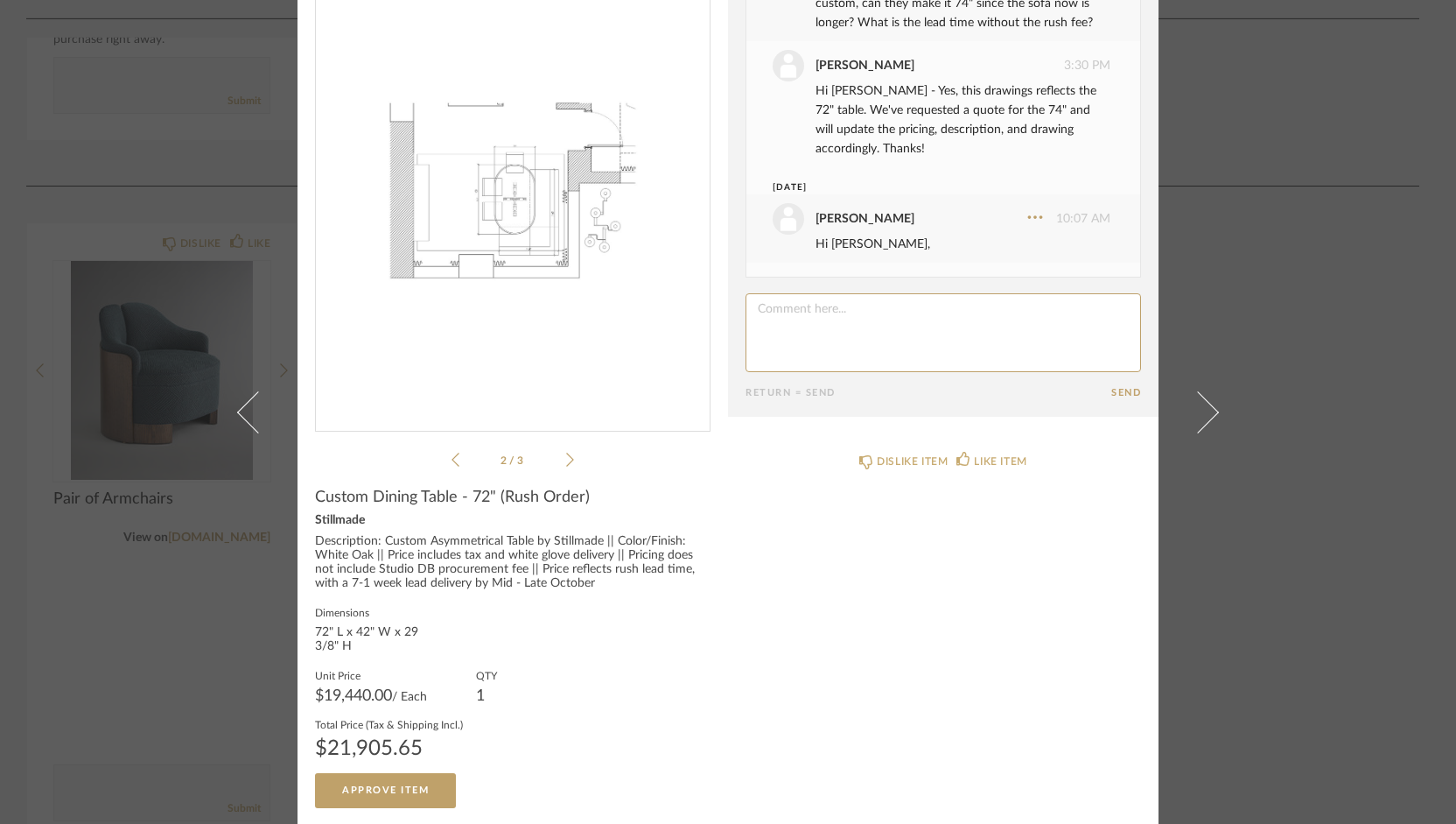
click at [812, 330] on textarea at bounding box center [943, 333] width 396 height 79
type textarea "h"
type textarea "H"
type textarea "Does the drawing reflect the updated size of the sofa? Thank you"
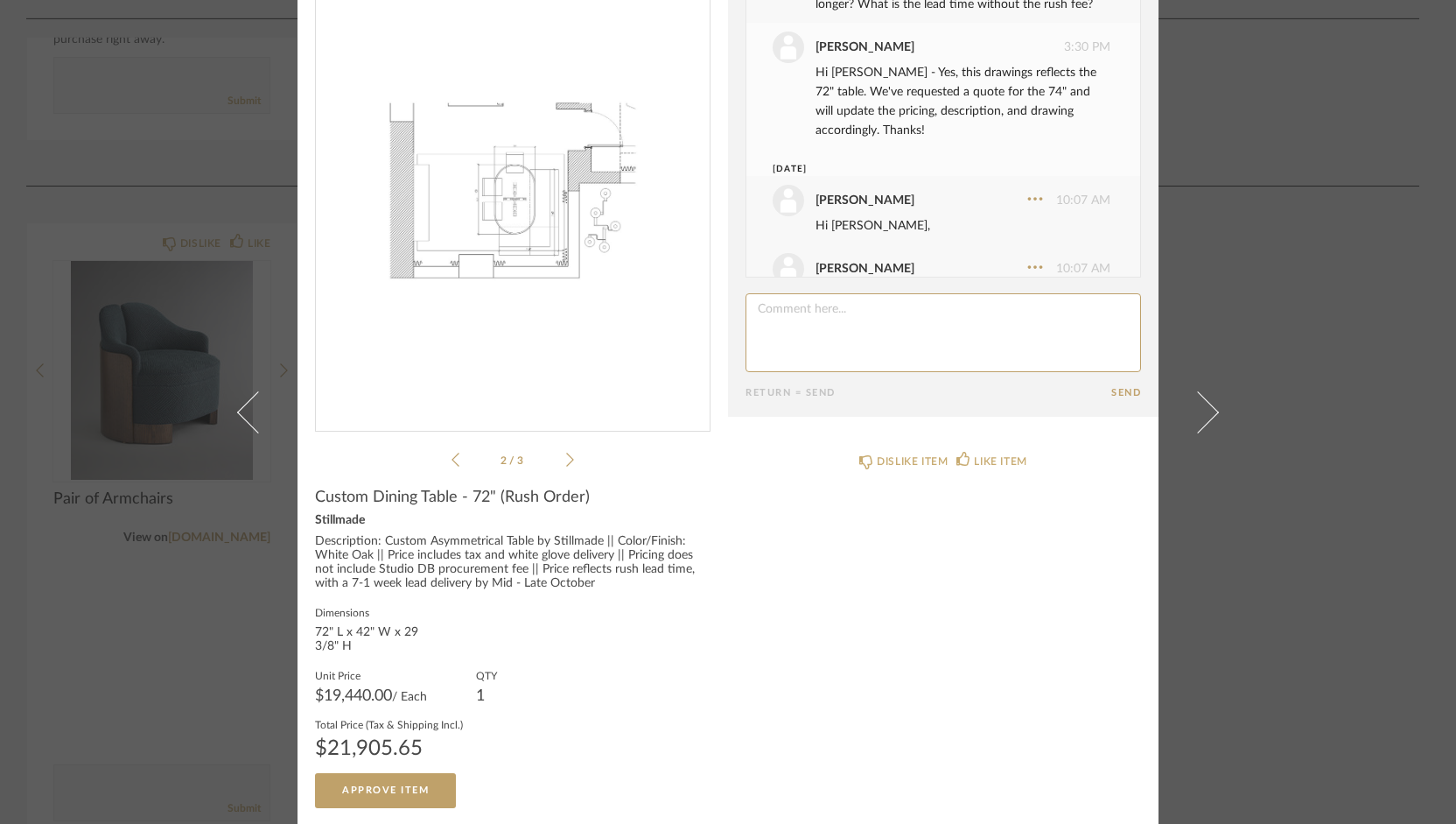
scroll to position [354, 0]
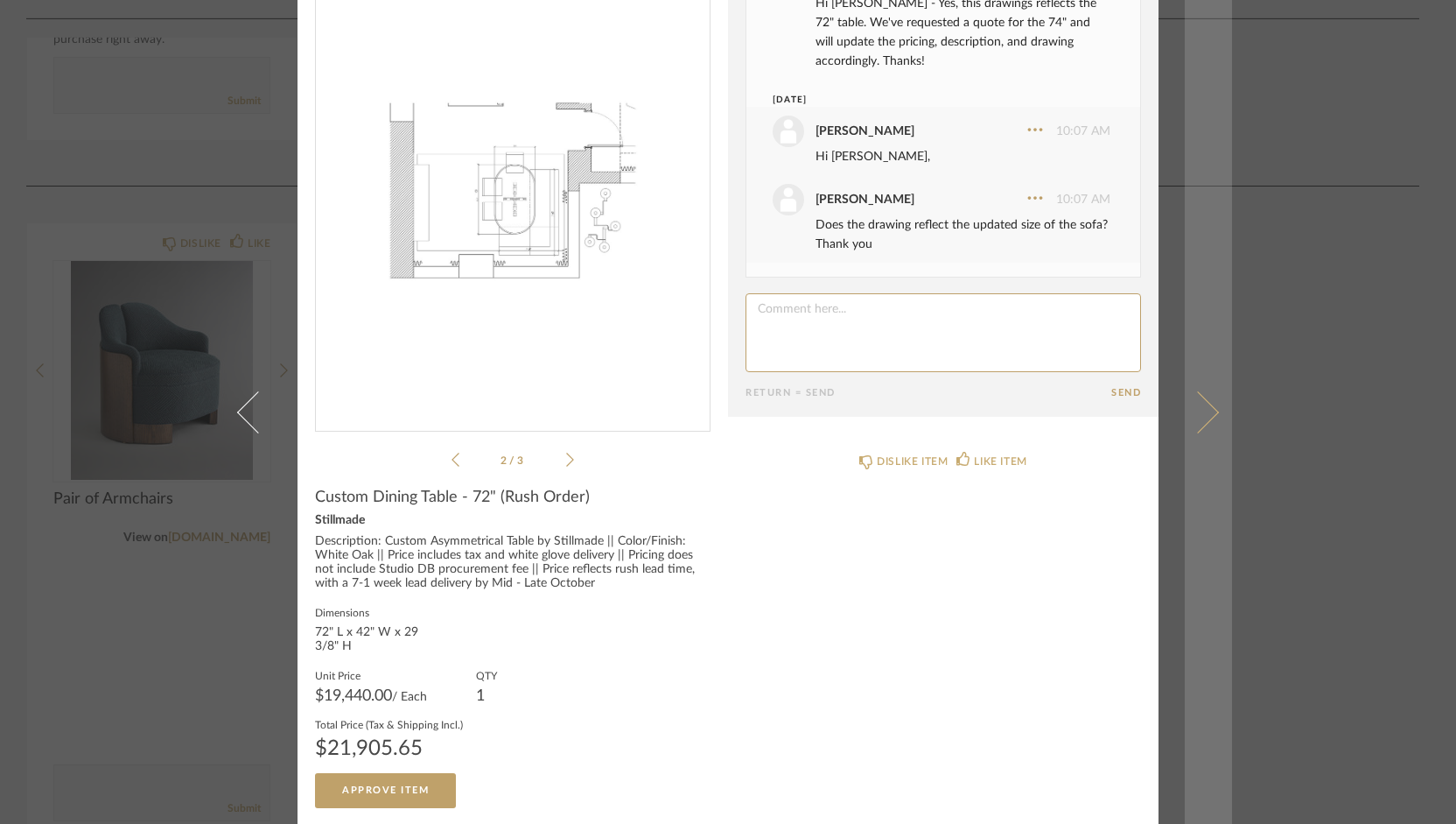
click at [1197, 411] on span at bounding box center [1198, 411] width 42 height 42
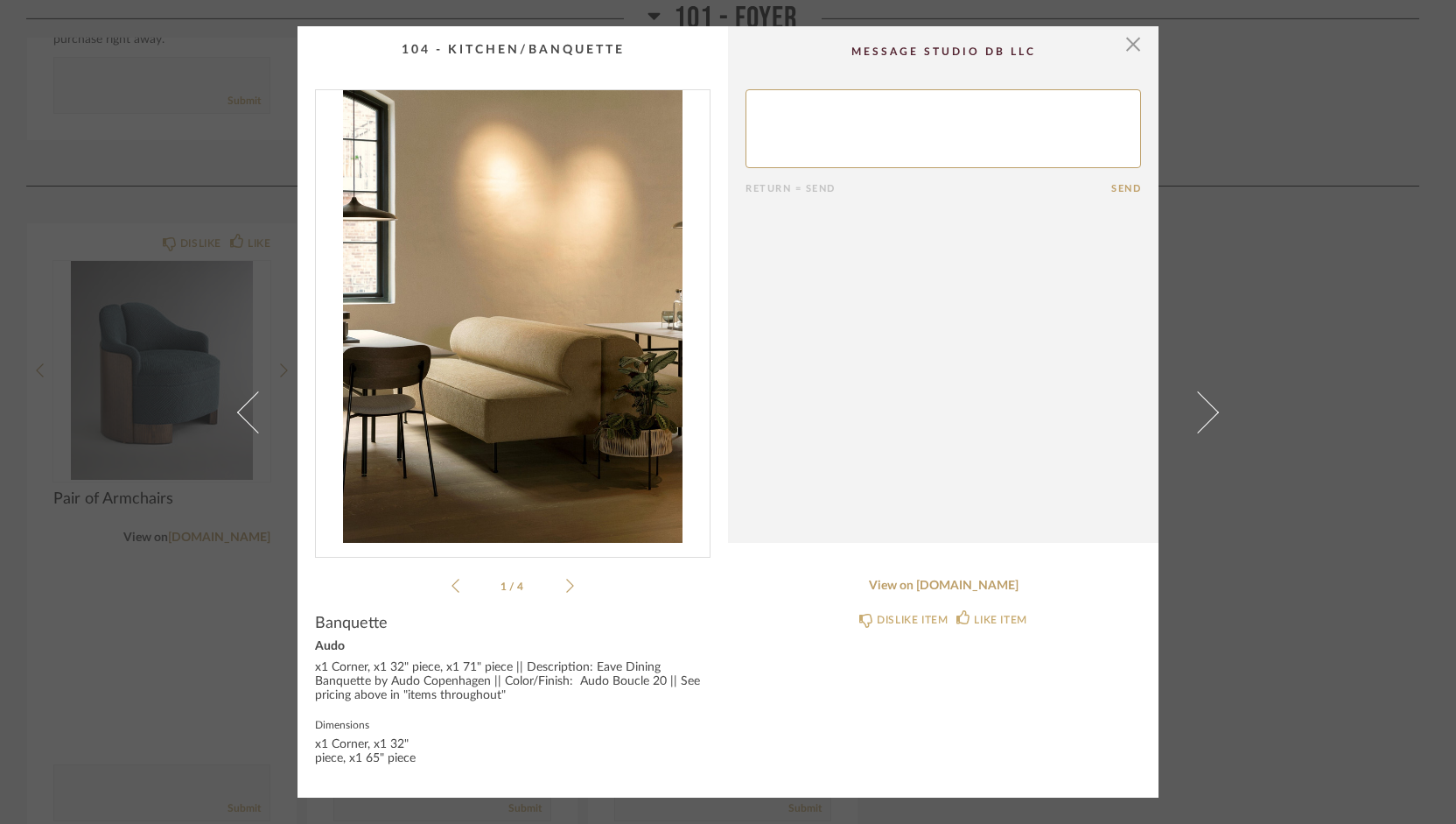
click at [1197, 411] on span at bounding box center [1198, 411] width 42 height 42
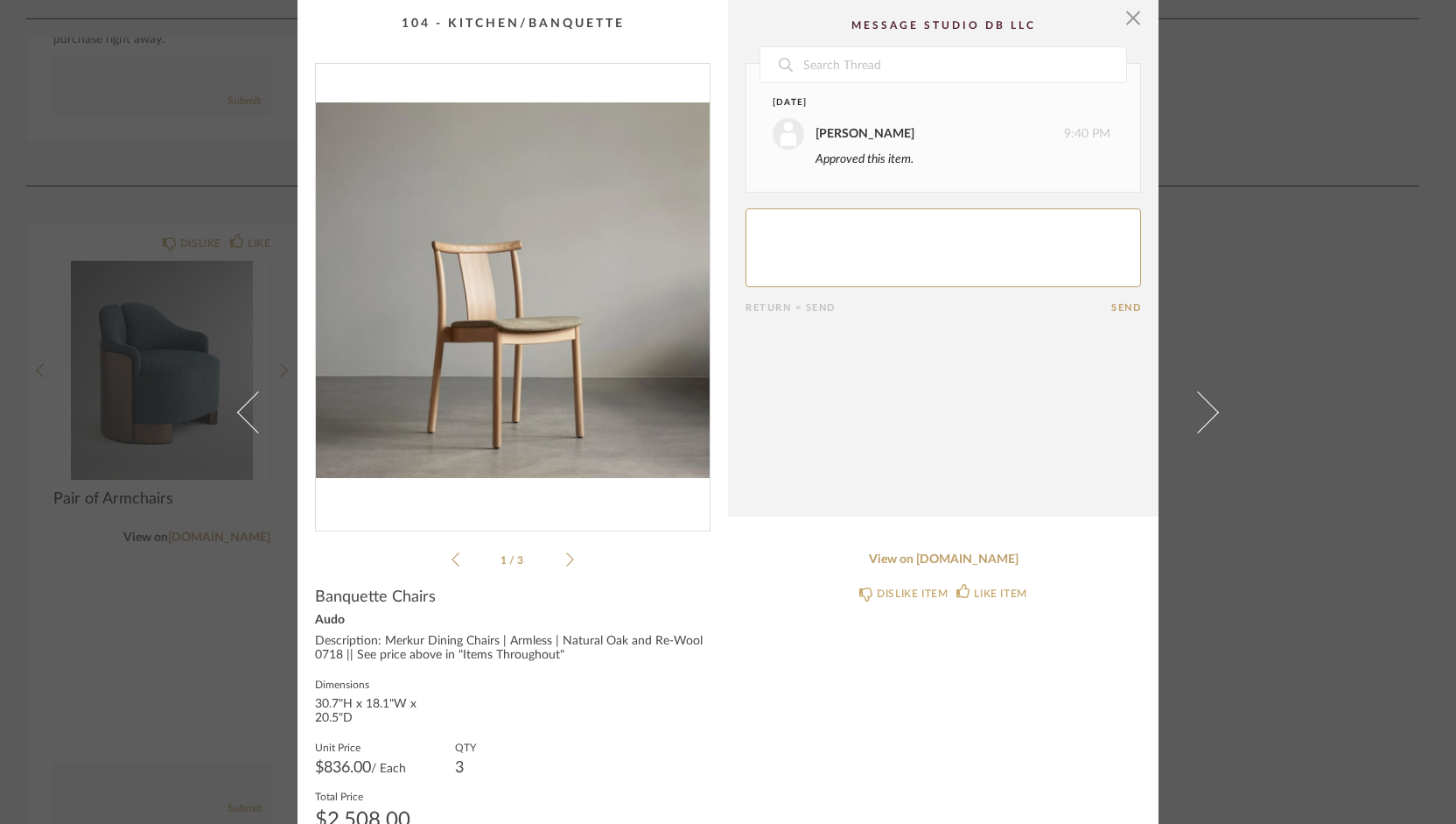
click at [1197, 411] on span at bounding box center [1198, 411] width 42 height 42
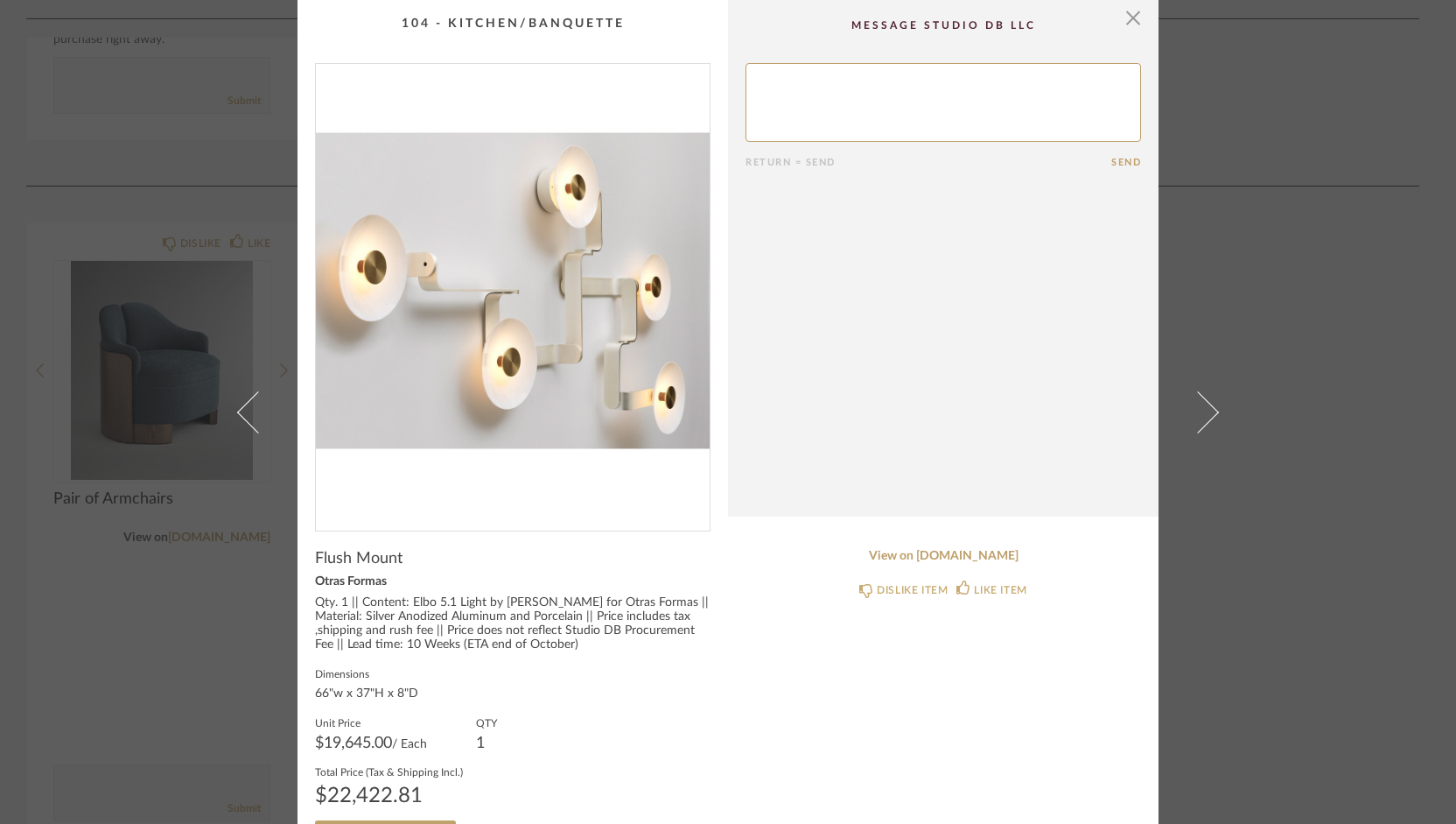
click at [1197, 411] on span at bounding box center [1198, 411] width 42 height 42
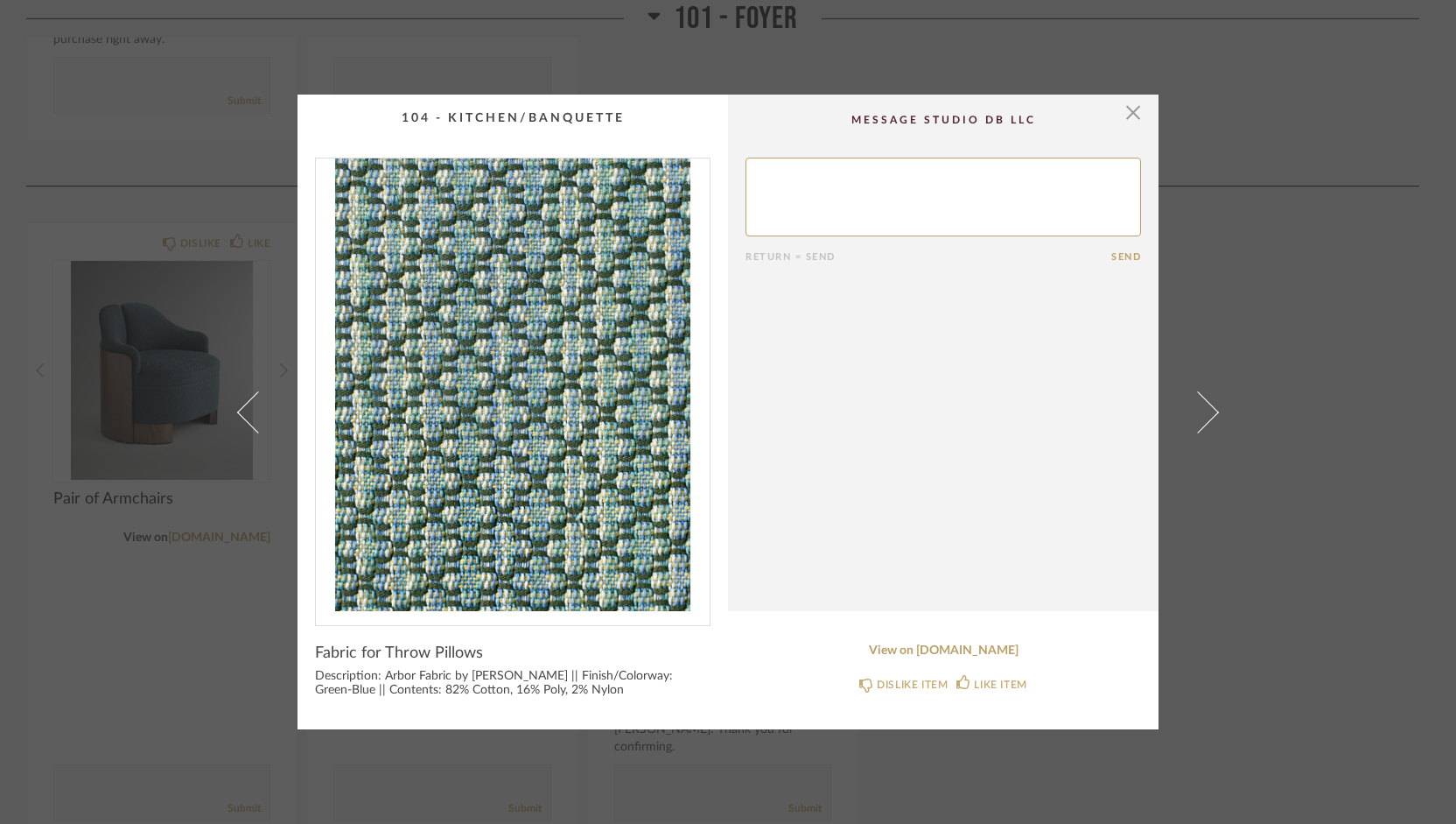
click at [1197, 411] on span at bounding box center [1198, 411] width 42 height 42
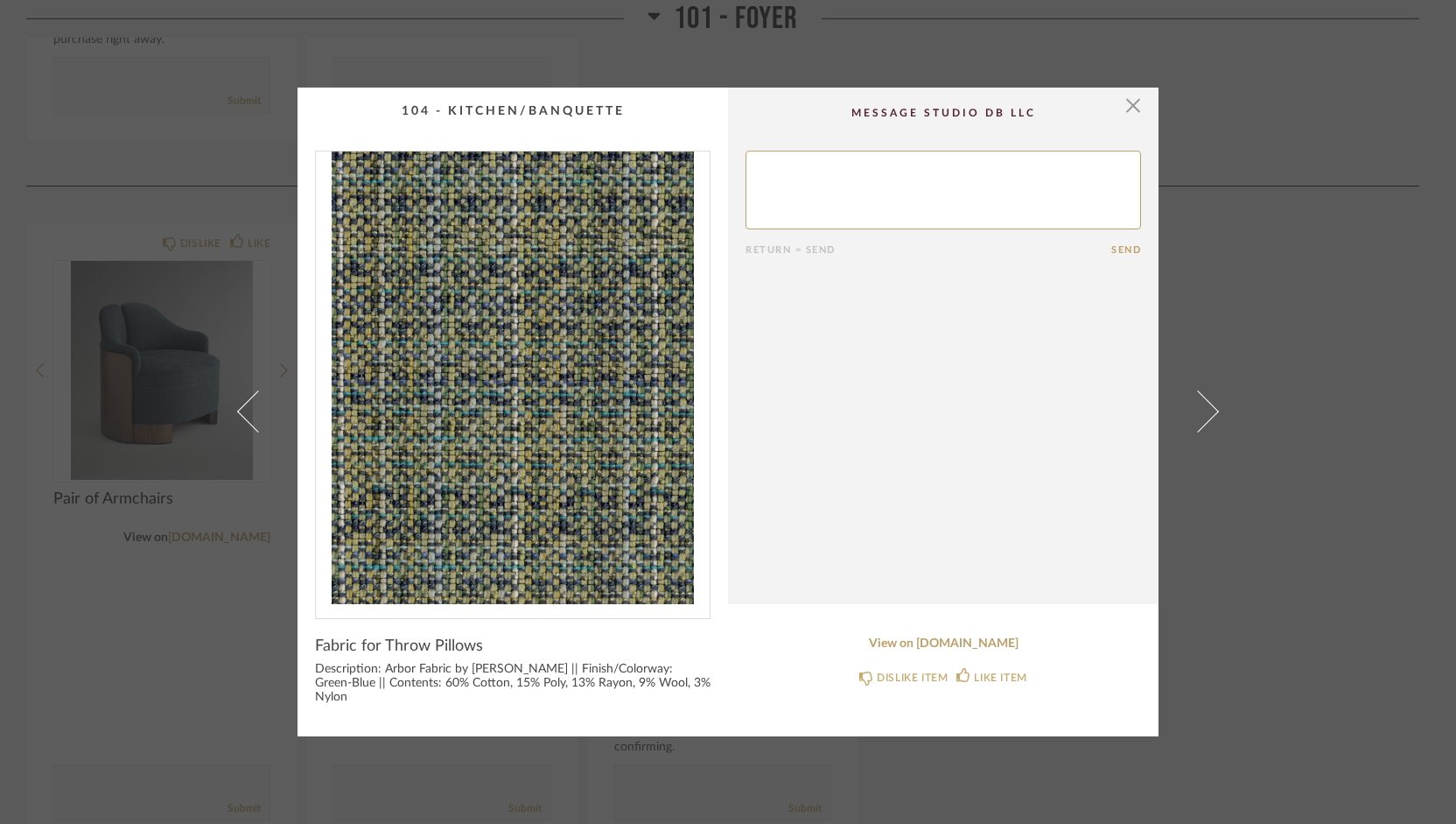
click at [1197, 411] on span at bounding box center [1198, 411] width 42 height 42
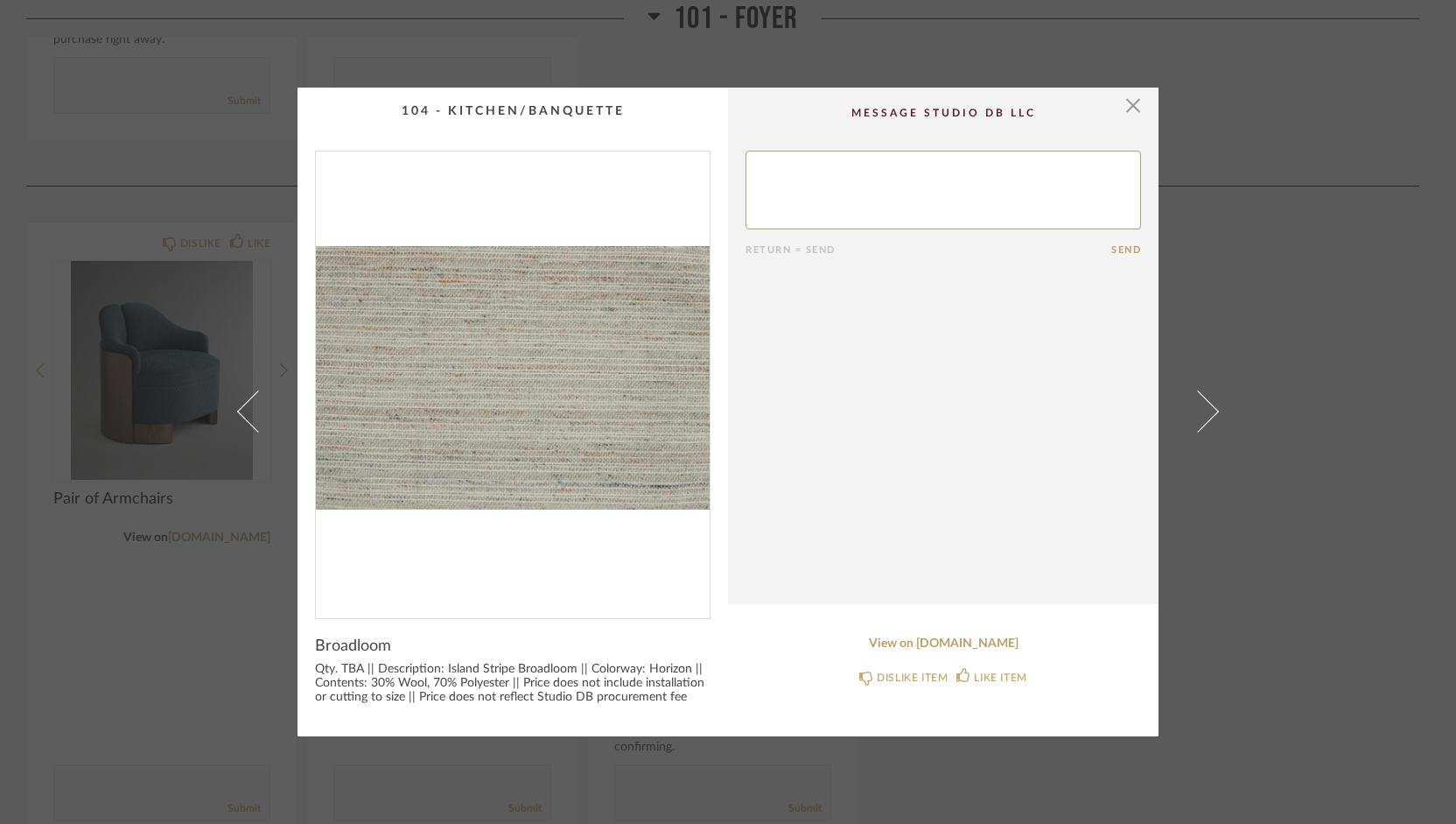
click at [1197, 411] on span at bounding box center [1198, 411] width 42 height 42
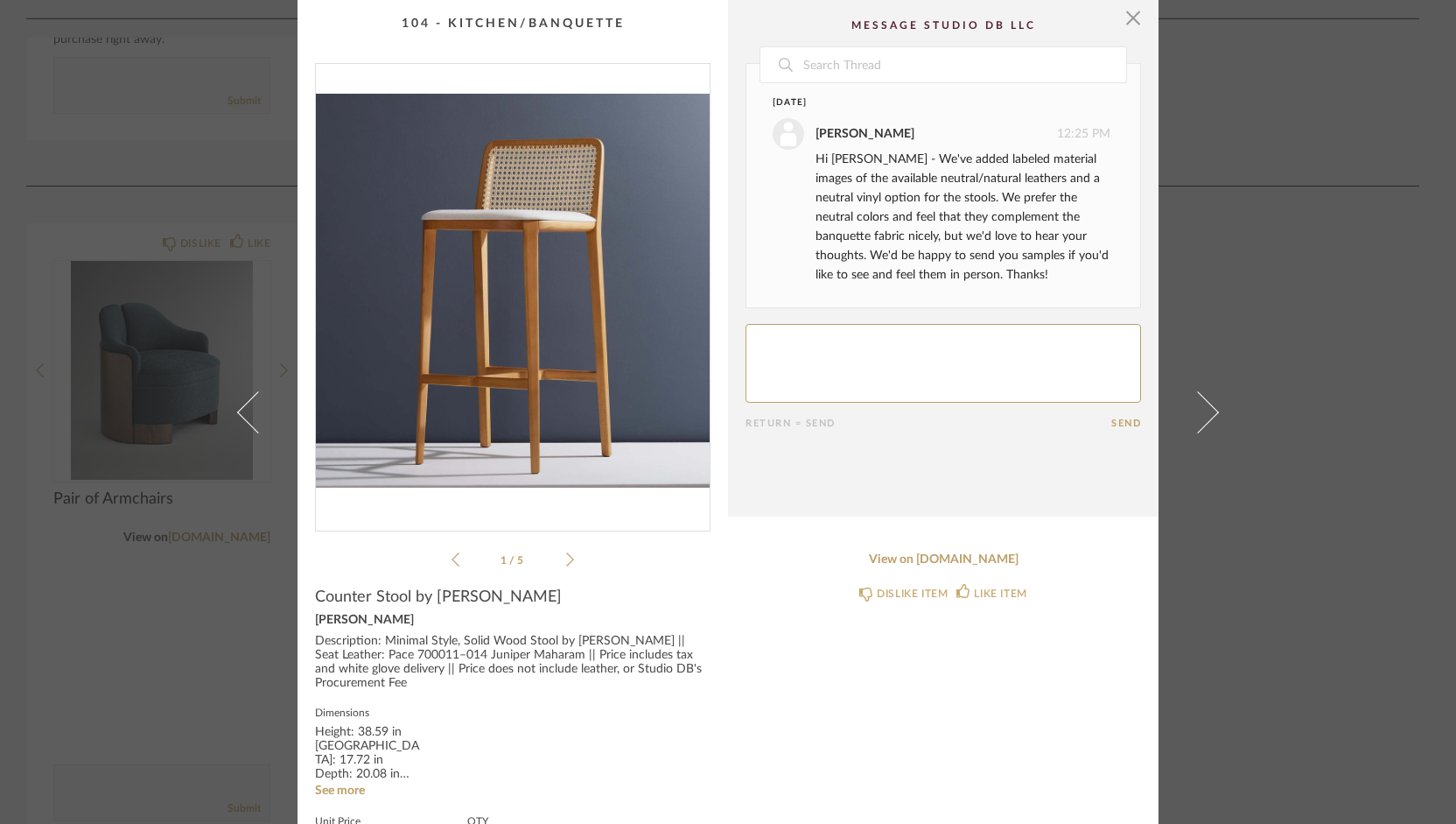
click at [566, 559] on icon at bounding box center [570, 560] width 8 height 16
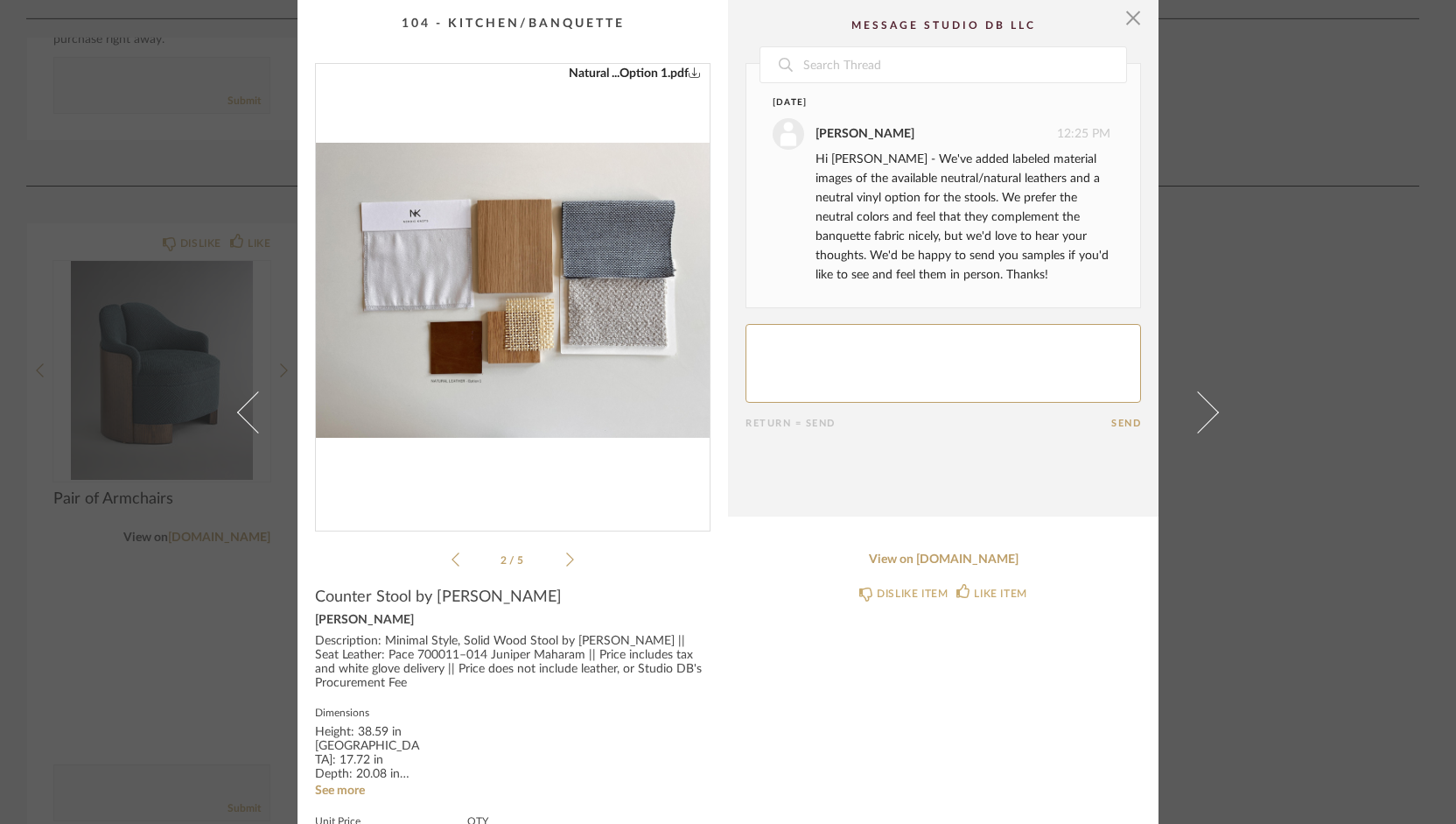
click at [566, 559] on icon at bounding box center [570, 560] width 8 height 16
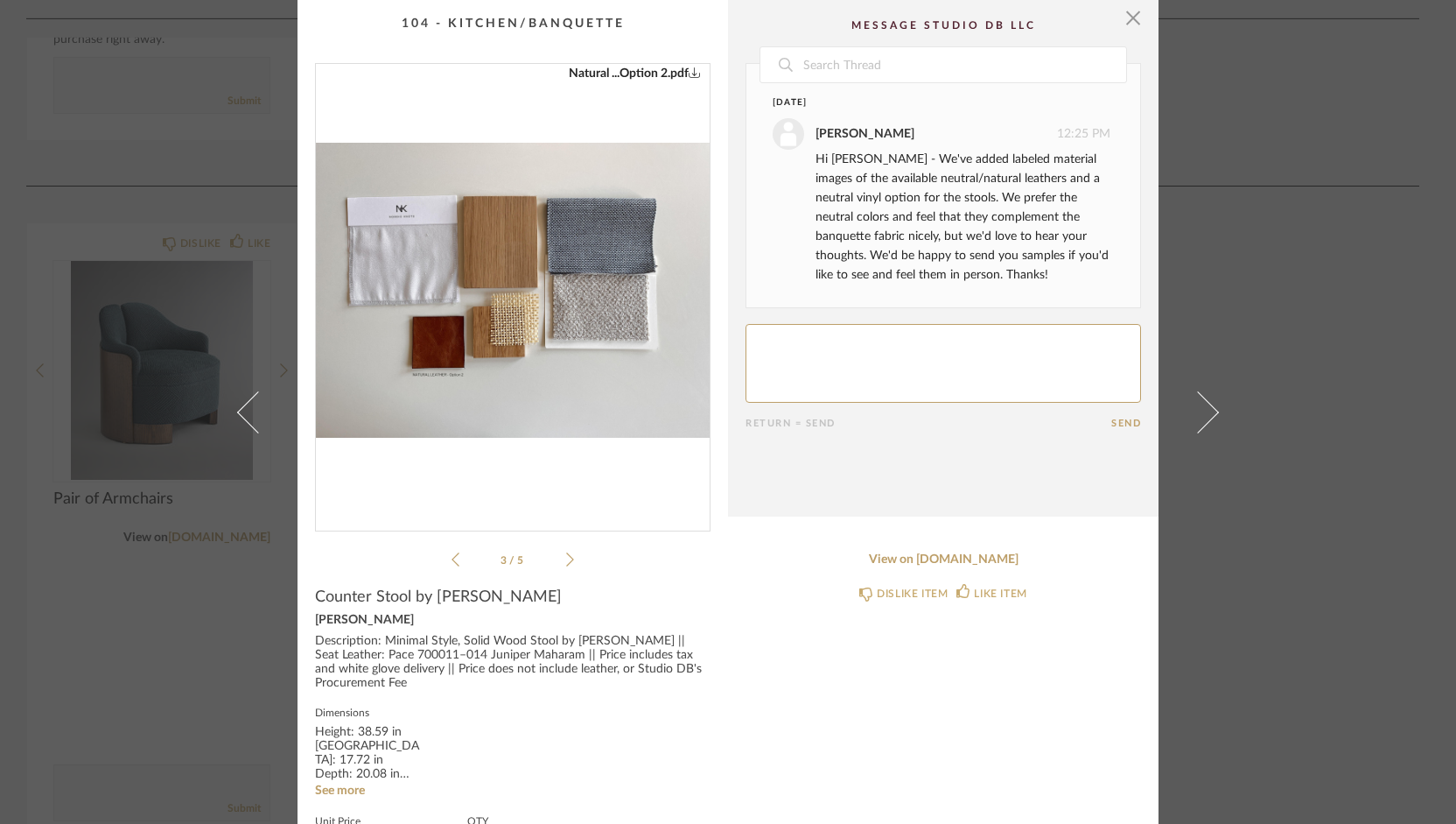
click at [566, 559] on icon at bounding box center [570, 560] width 8 height 16
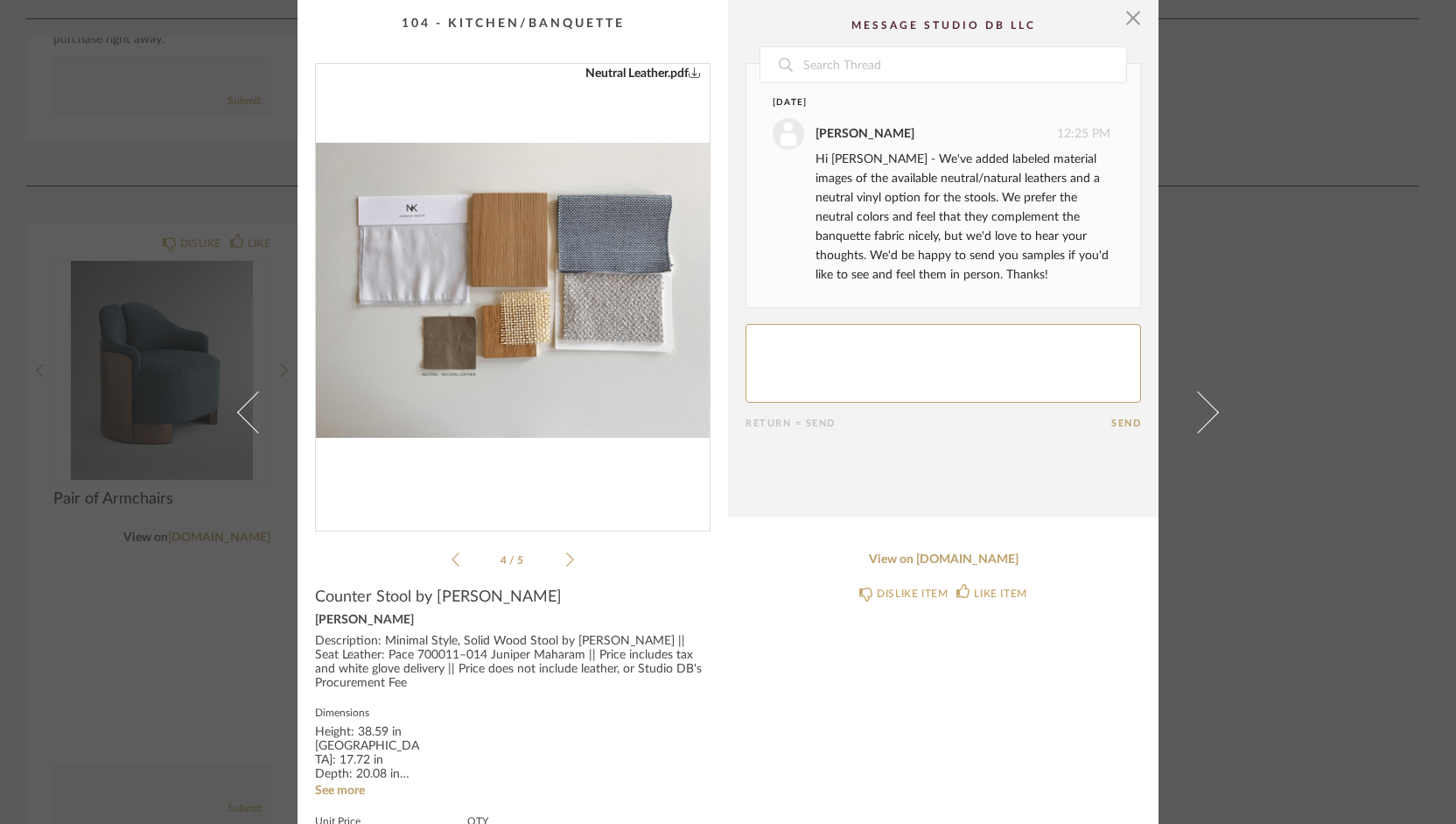
click at [566, 559] on icon at bounding box center [570, 560] width 8 height 16
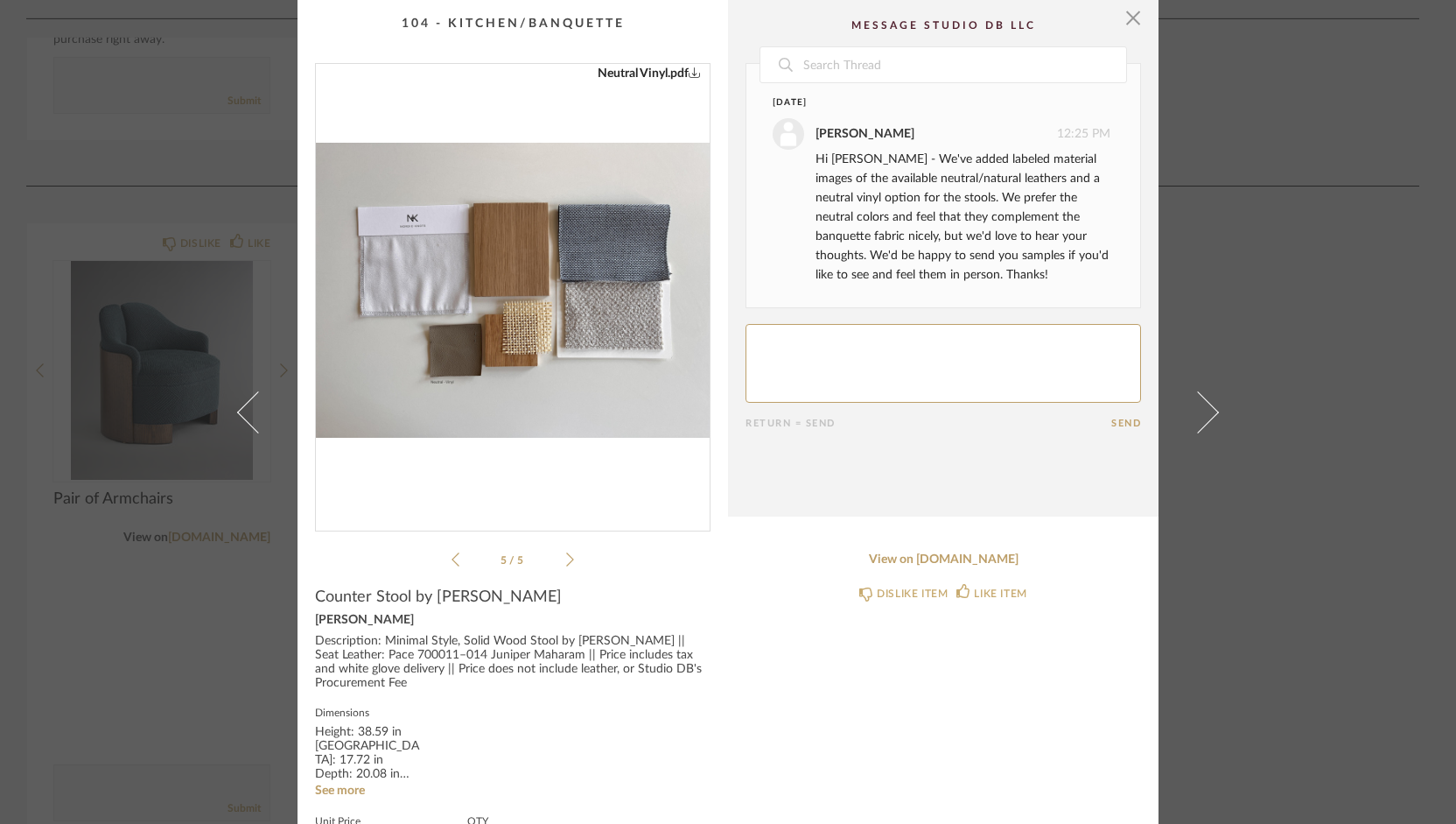
click at [501, 384] on img "4" at bounding box center [513, 290] width 394 height 453
click at [451, 560] on icon at bounding box center [455, 560] width 8 height 16
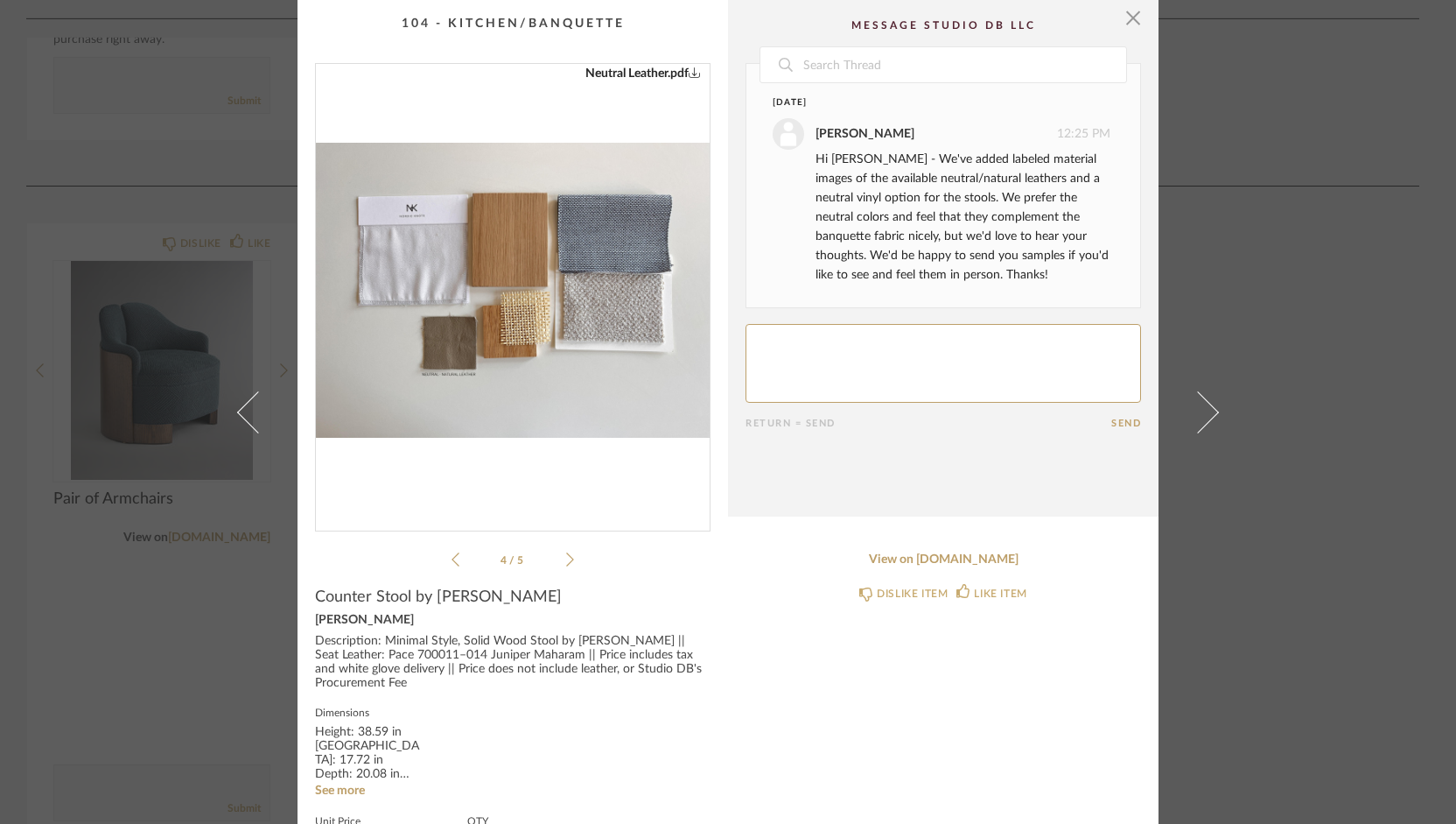
click at [460, 398] on img "3" at bounding box center [513, 290] width 394 height 453
click at [451, 561] on icon at bounding box center [455, 560] width 8 height 16
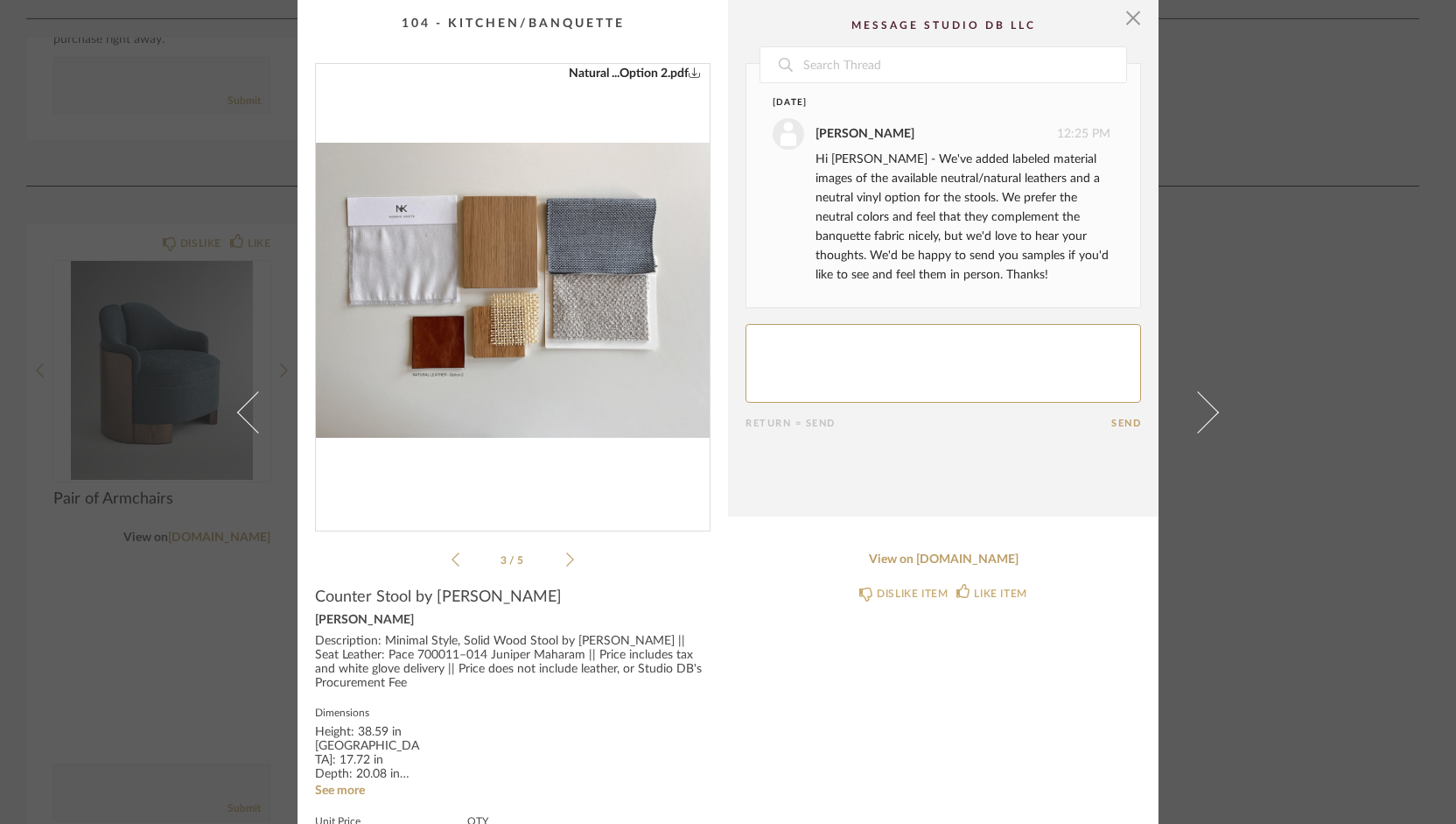
click at [445, 369] on img "2" at bounding box center [513, 290] width 394 height 453
click at [451, 558] on icon at bounding box center [455, 560] width 8 height 16
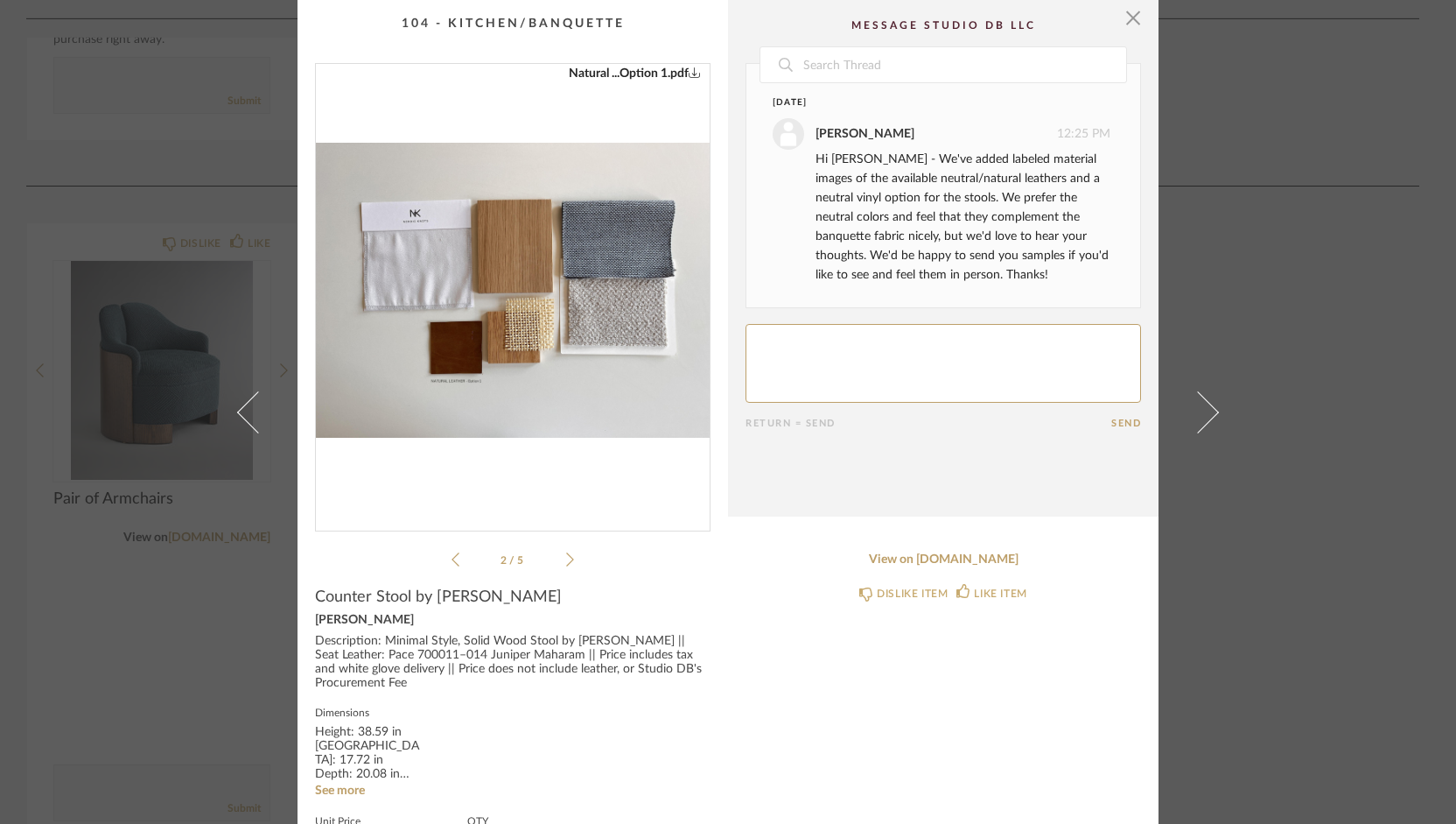
click at [447, 317] on img "1" at bounding box center [513, 290] width 394 height 453
click at [1127, 23] on span "button" at bounding box center [1132, 17] width 35 height 35
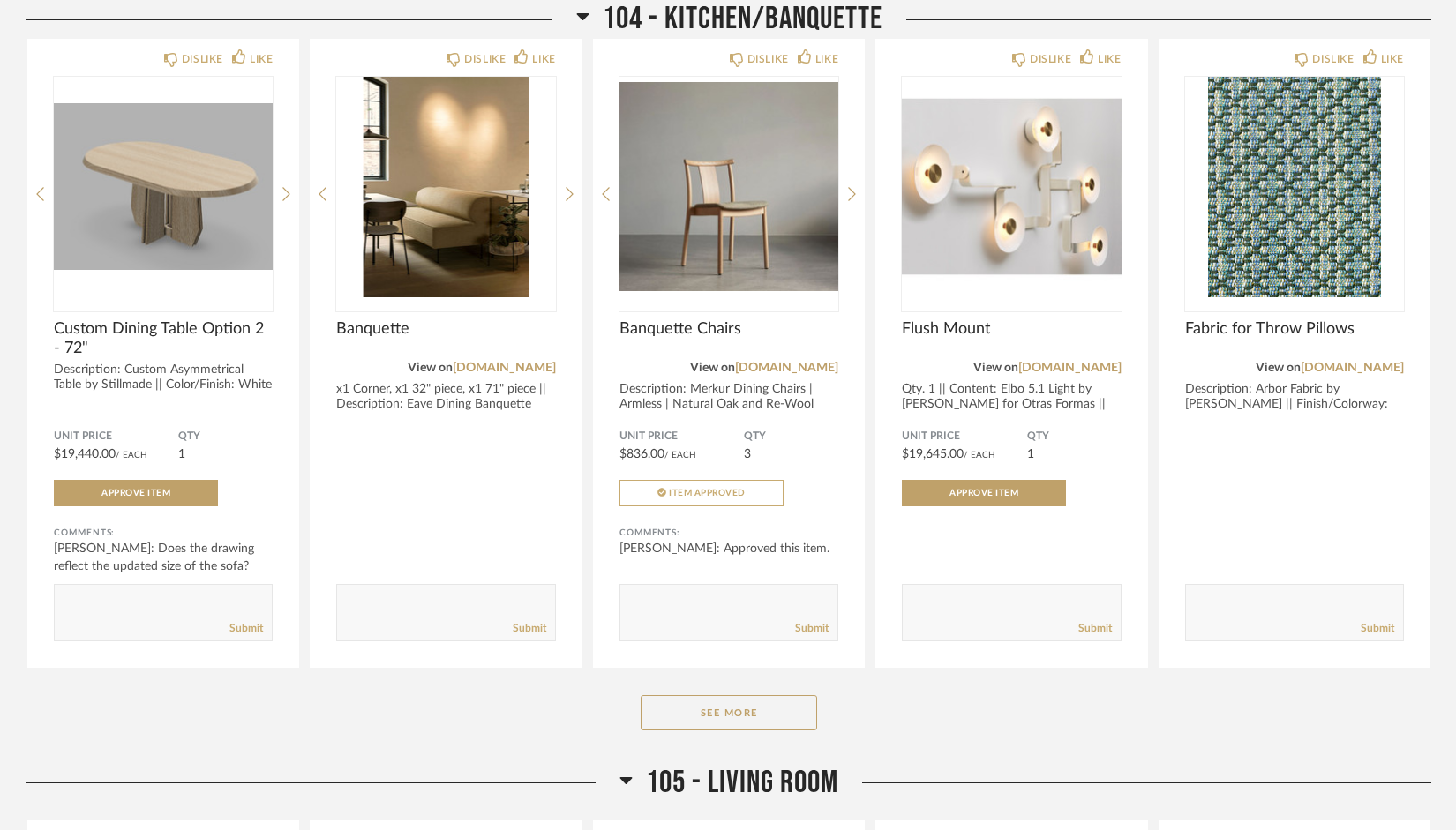
scroll to position [2489, 0]
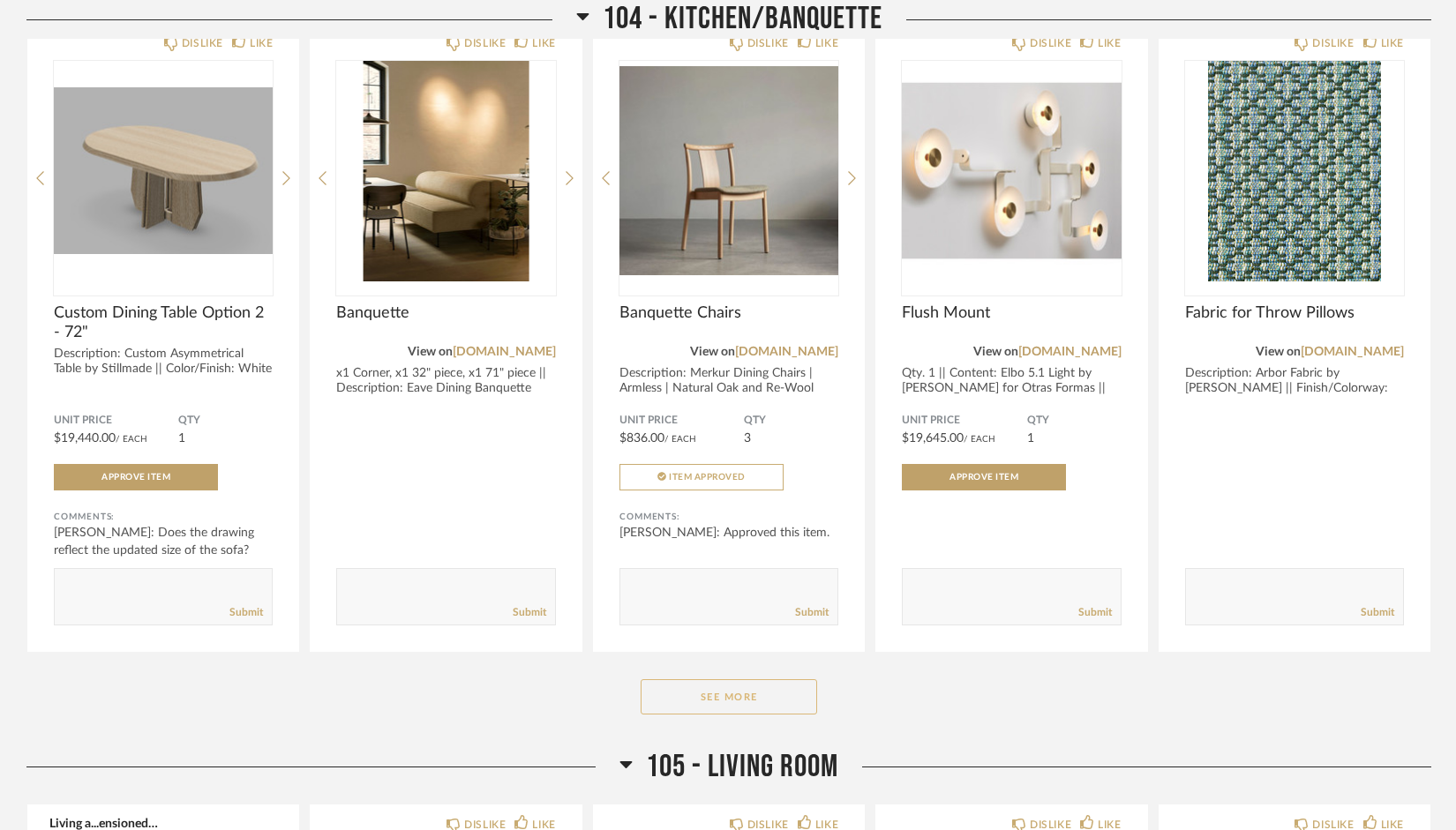
click at [762, 709] on button "See More" at bounding box center [728, 696] width 177 height 35
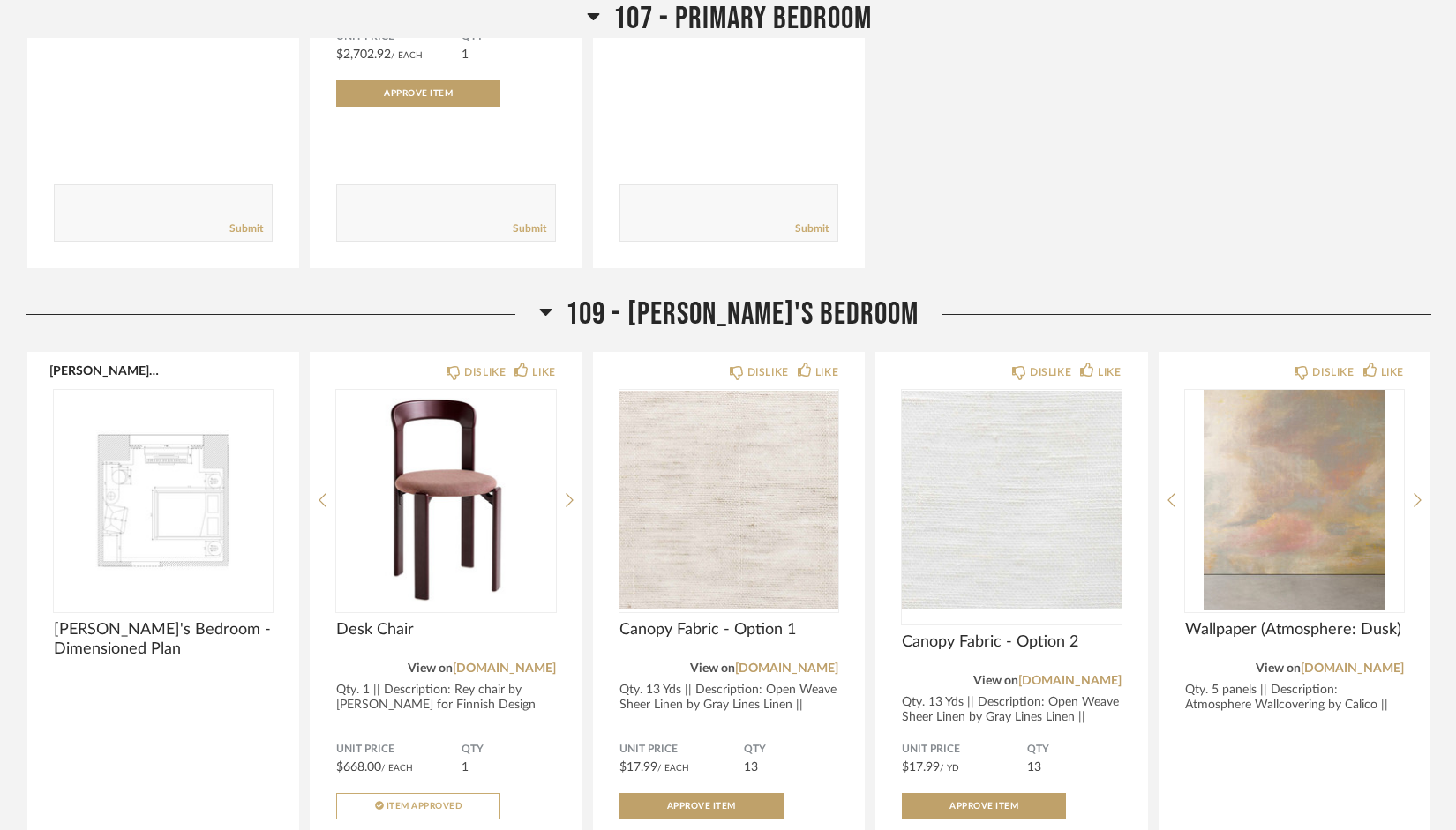
scroll to position [6458, 0]
